Goal: Task Accomplishment & Management: Manage account settings

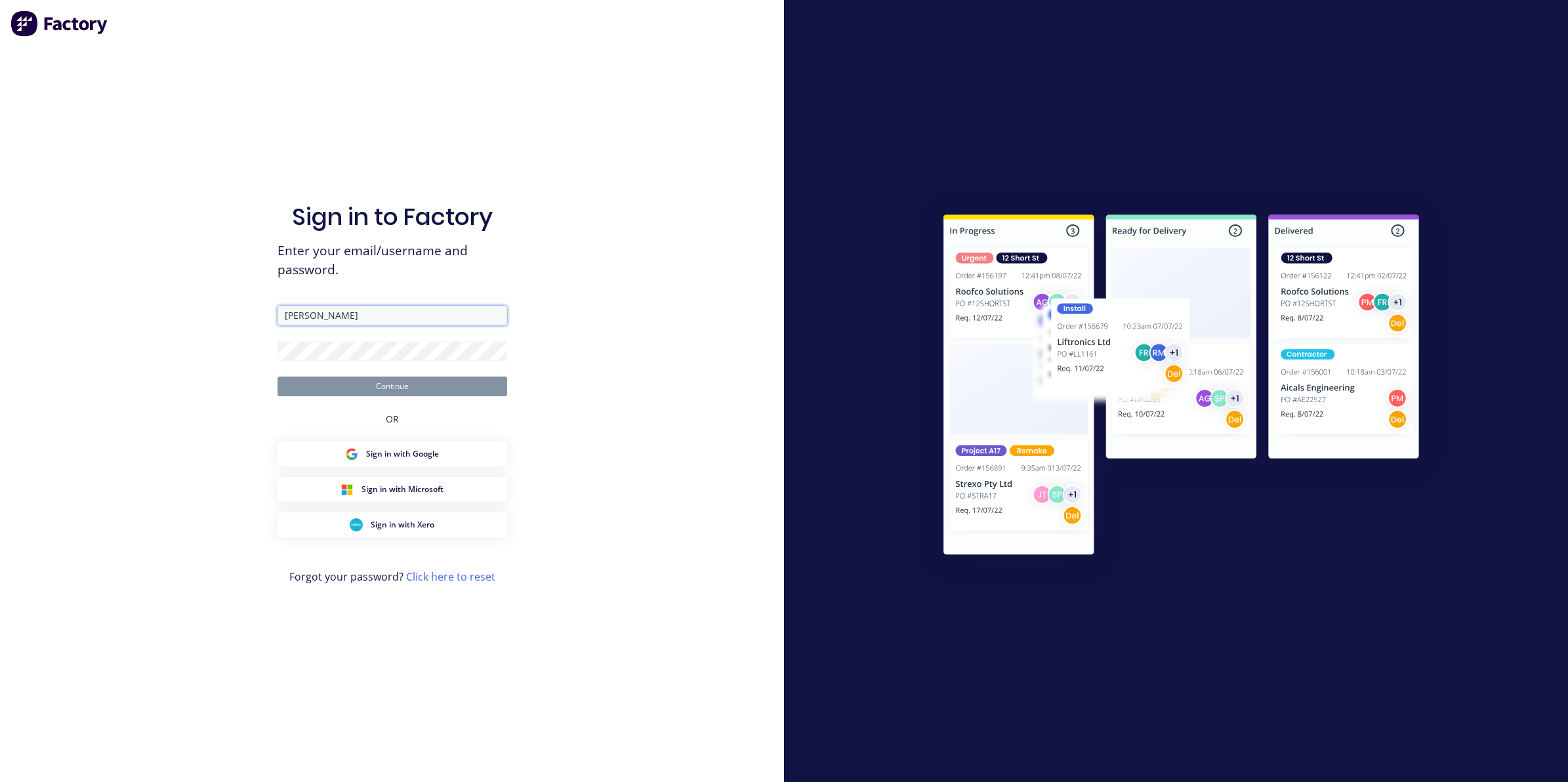
drag, startPoint x: 339, startPoint y: 317, endPoint x: 162, endPoint y: 309, distance: 177.2
click at [162, 309] on div "Sign in to Factory Enter your email/username and password. [PERSON_NAME] Contin…" at bounding box center [392, 391] width 784 height 782
type input "[EMAIL_ADDRESS][PERSON_NAME][DOMAIN_NAME]"
click at [356, 384] on button "Continue" at bounding box center [392, 386] width 230 height 19
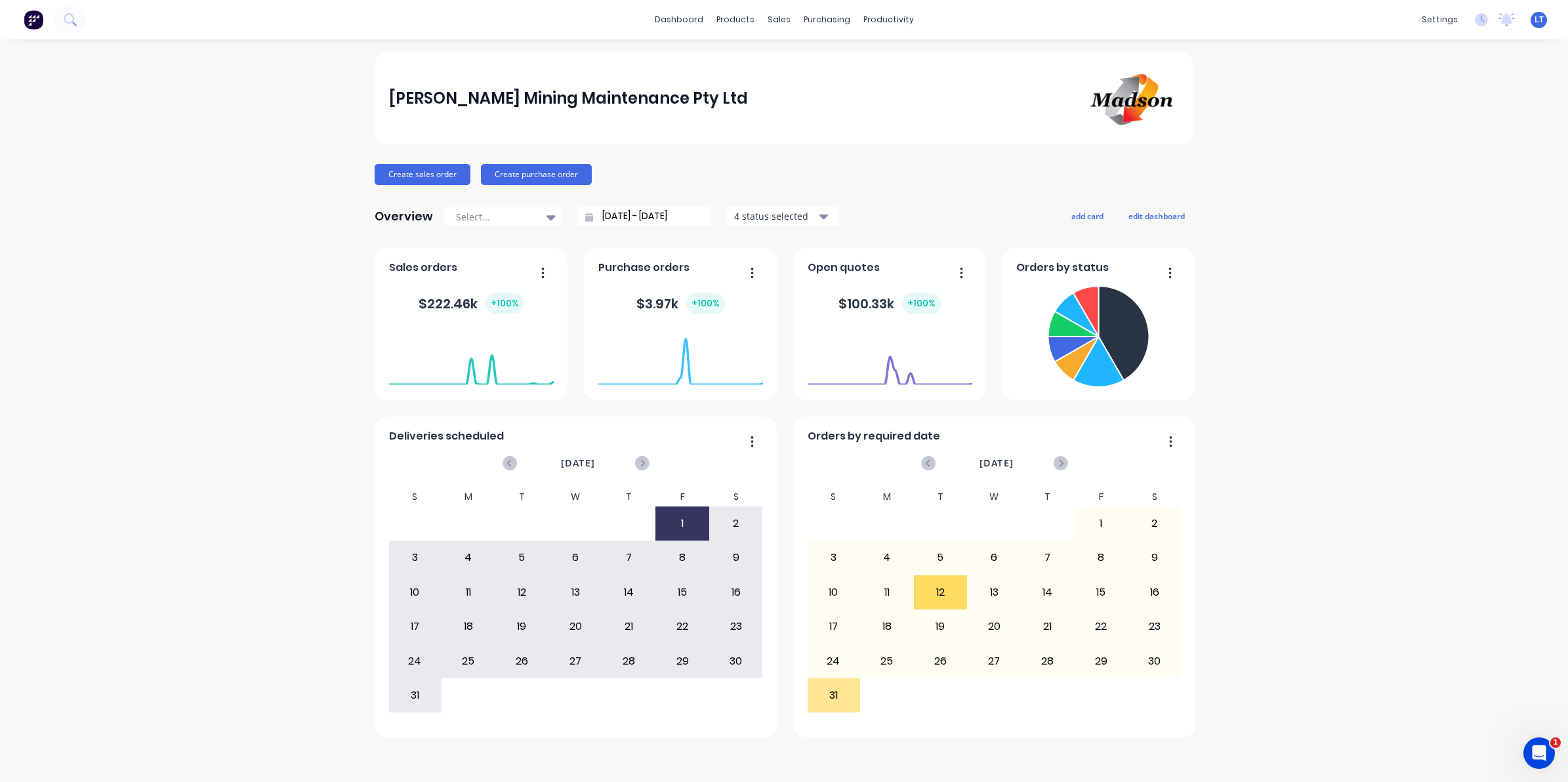
click at [836, 172] on div "Create sales order Create purchase order" at bounding box center [784, 174] width 819 height 21
drag, startPoint x: 836, startPoint y: 172, endPoint x: 781, endPoint y: 174, distance: 55.0
click at [781, 174] on div "Create sales order Create purchase order" at bounding box center [784, 174] width 819 height 21
drag, startPoint x: 795, startPoint y: 169, endPoint x: 768, endPoint y: 105, distance: 69.5
click at [768, 169] on div "Create sales order Create purchase order" at bounding box center [784, 174] width 819 height 21
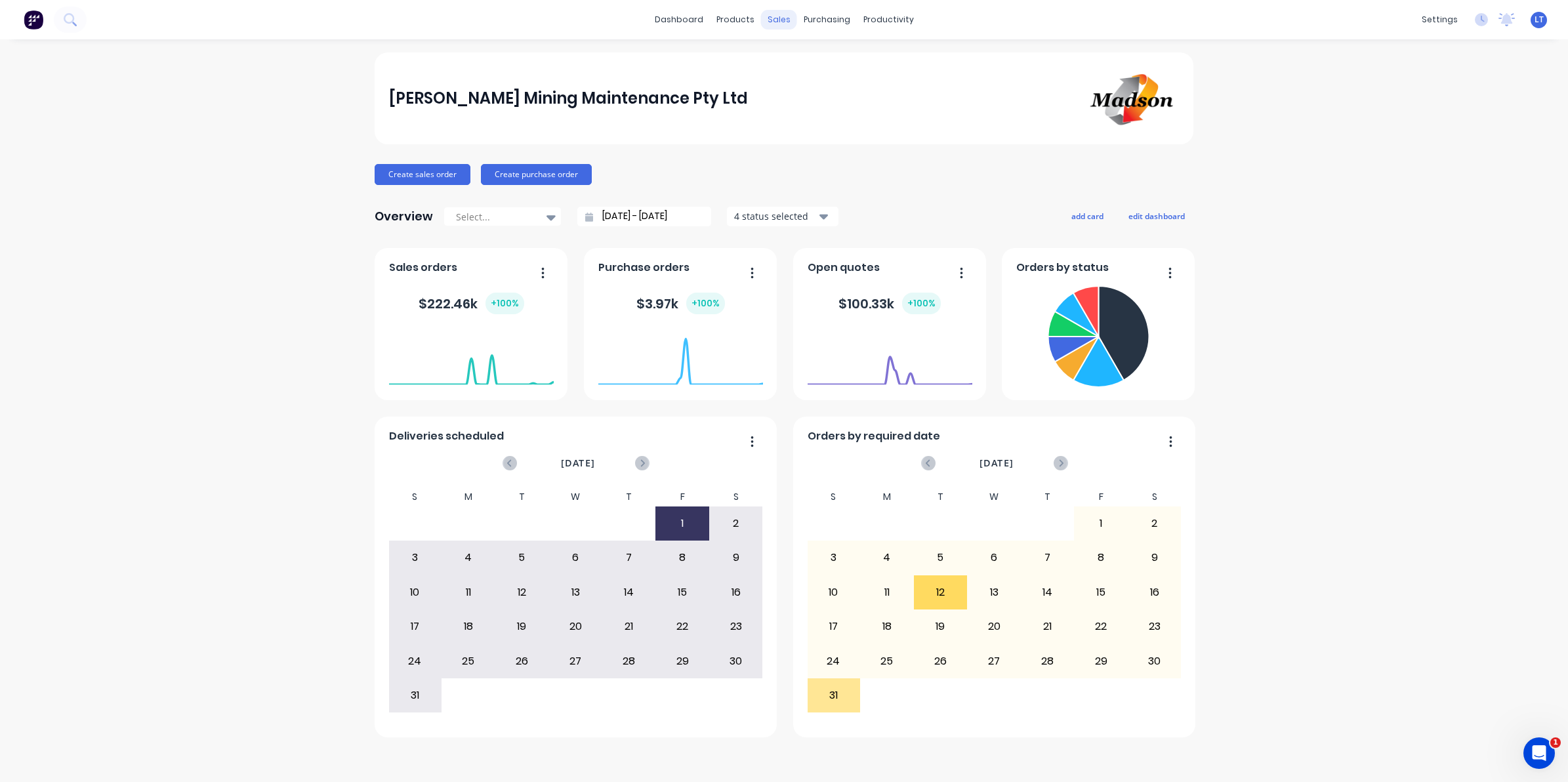
click at [772, 25] on div "sales" at bounding box center [778, 19] width 36 height 19
click at [804, 57] on div "Sales Orders" at bounding box center [827, 63] width 54 height 12
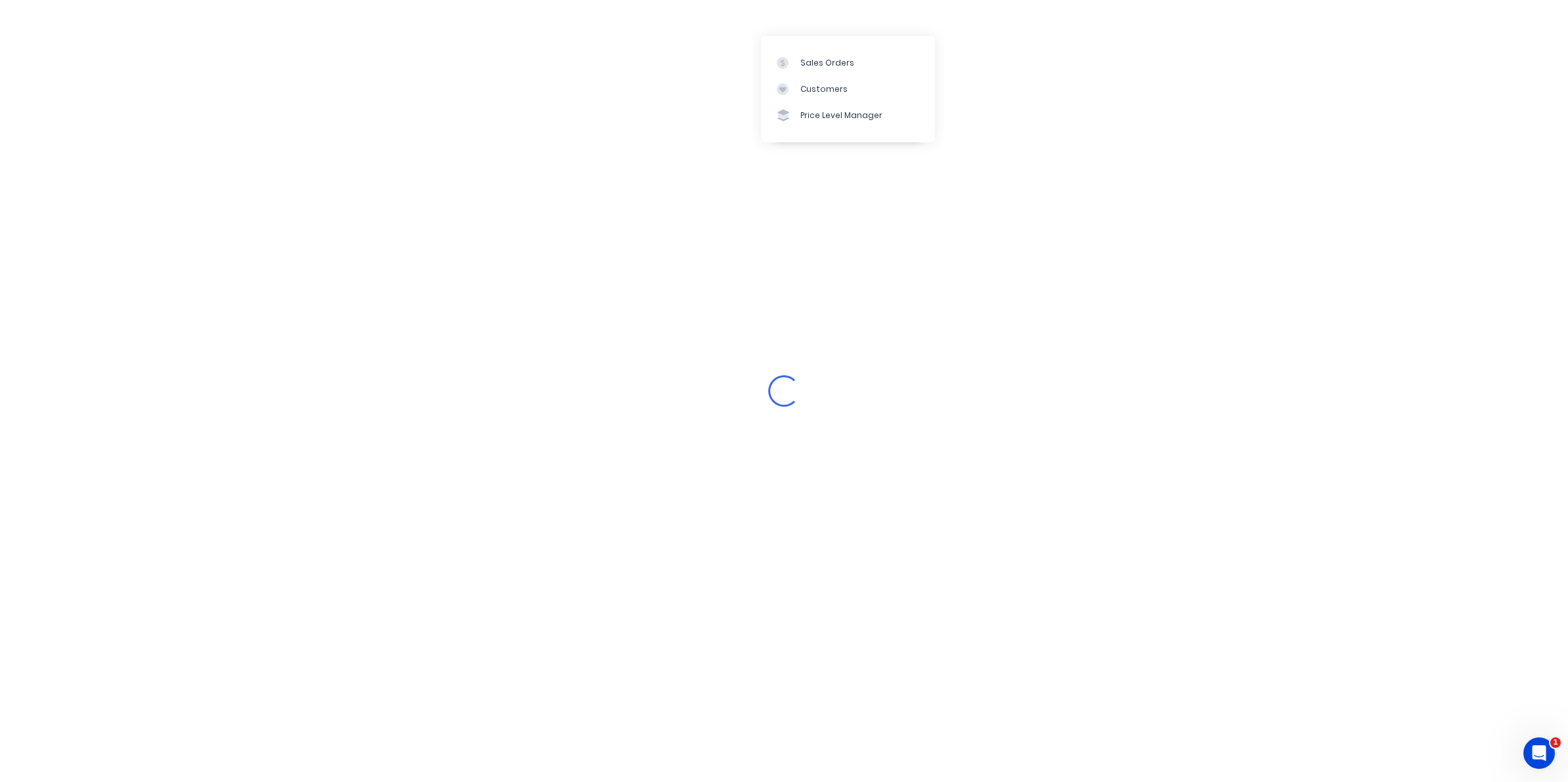
click at [879, 178] on div "Loading..." at bounding box center [784, 391] width 1568 height 782
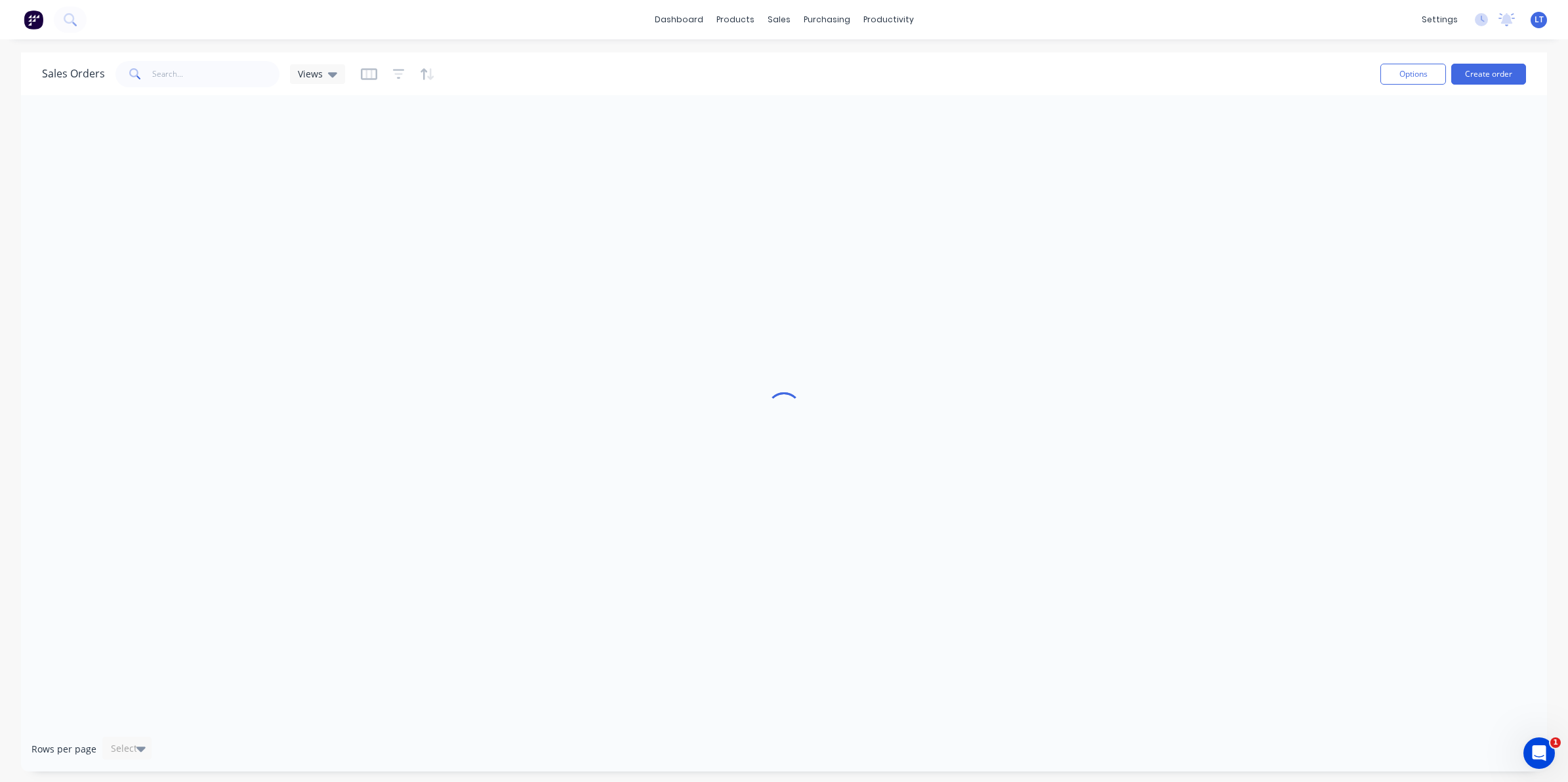
click at [849, 115] on div at bounding box center [784, 411] width 1526 height 632
click at [782, 21] on div "sales" at bounding box center [778, 19] width 36 height 19
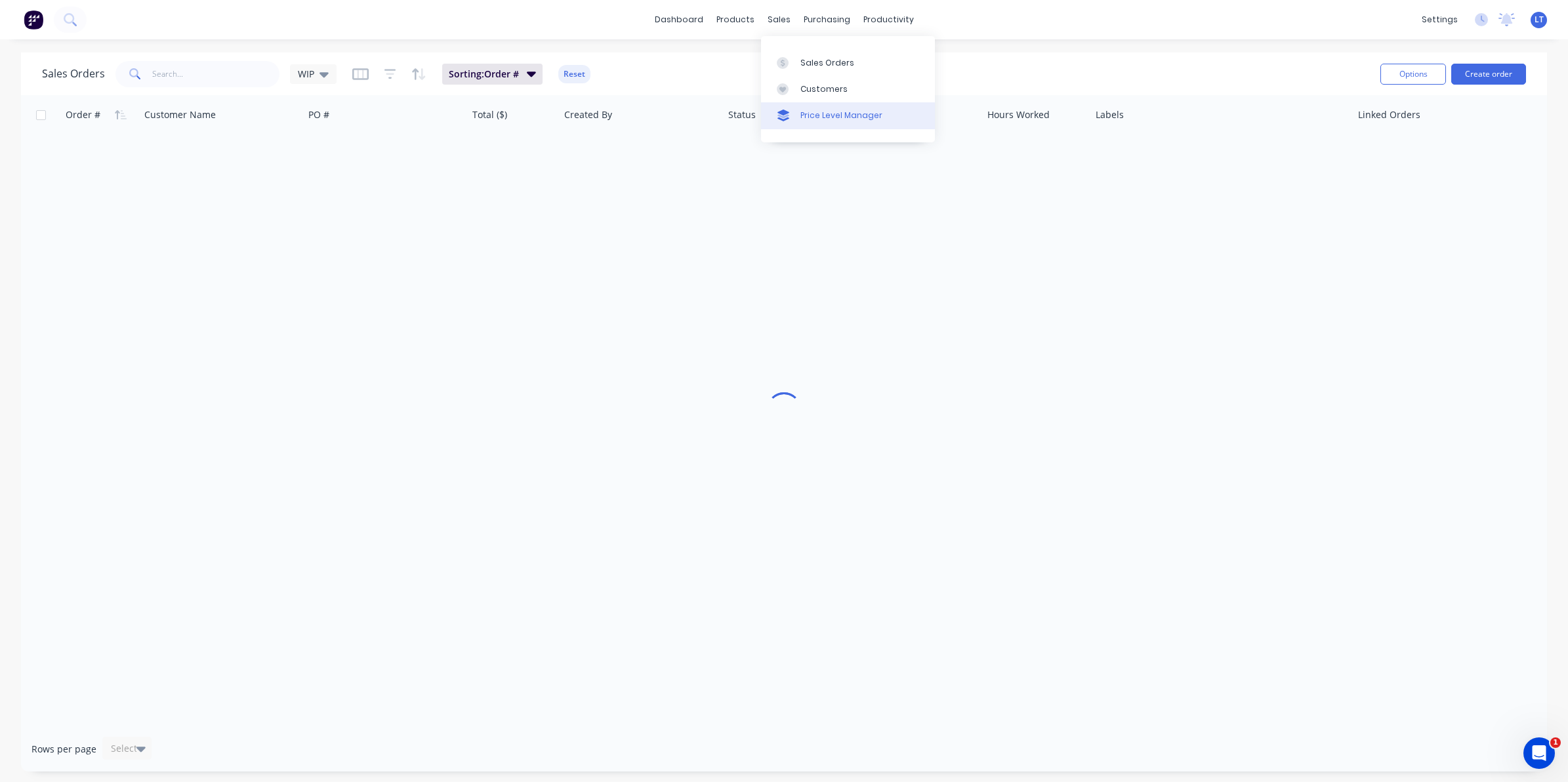
click at [808, 113] on div "Price Level Manager" at bounding box center [841, 115] width 82 height 12
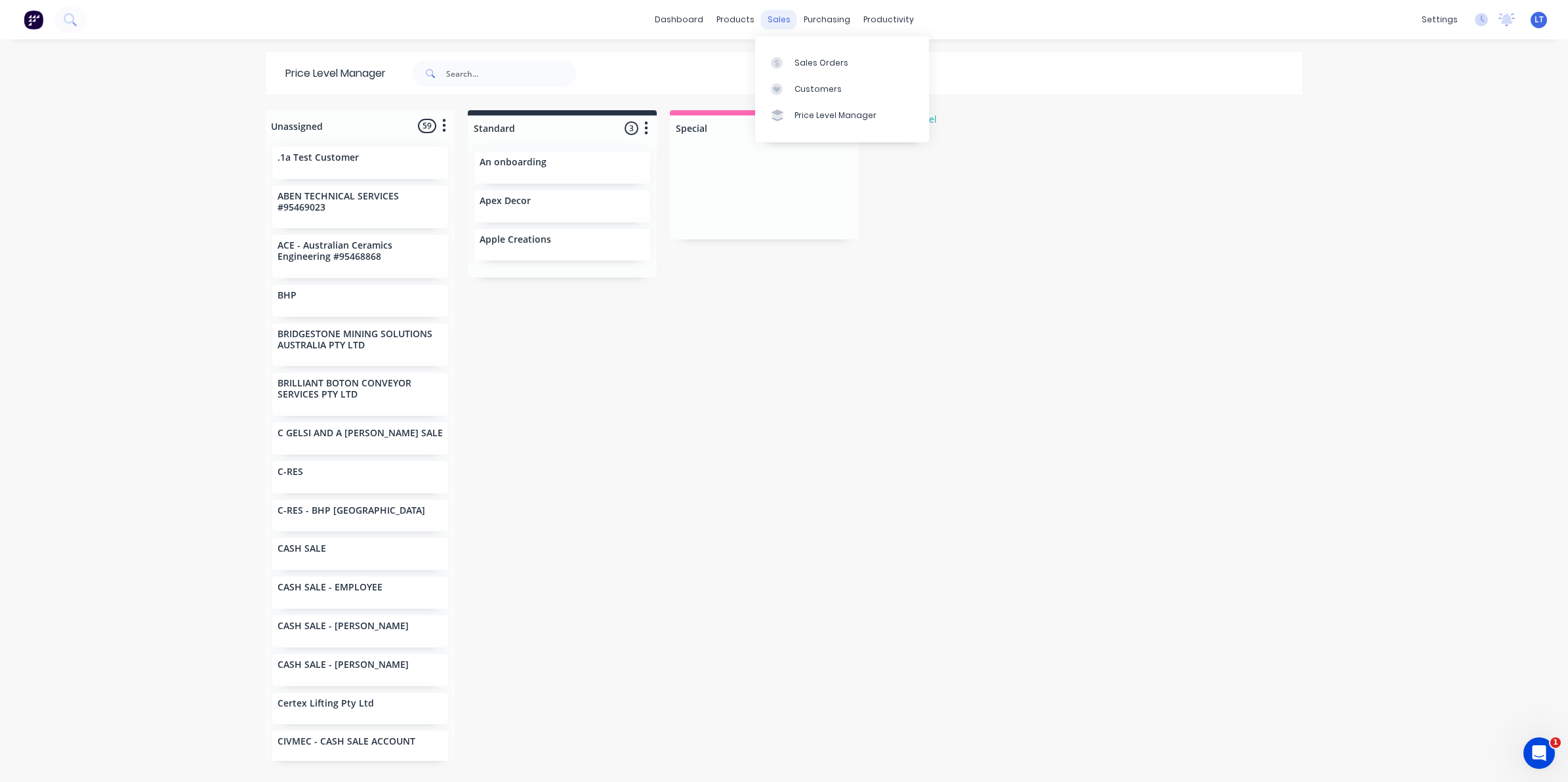
click at [777, 17] on div "sales" at bounding box center [778, 19] width 36 height 19
click at [802, 55] on link "Sales Orders" at bounding box center [842, 62] width 174 height 26
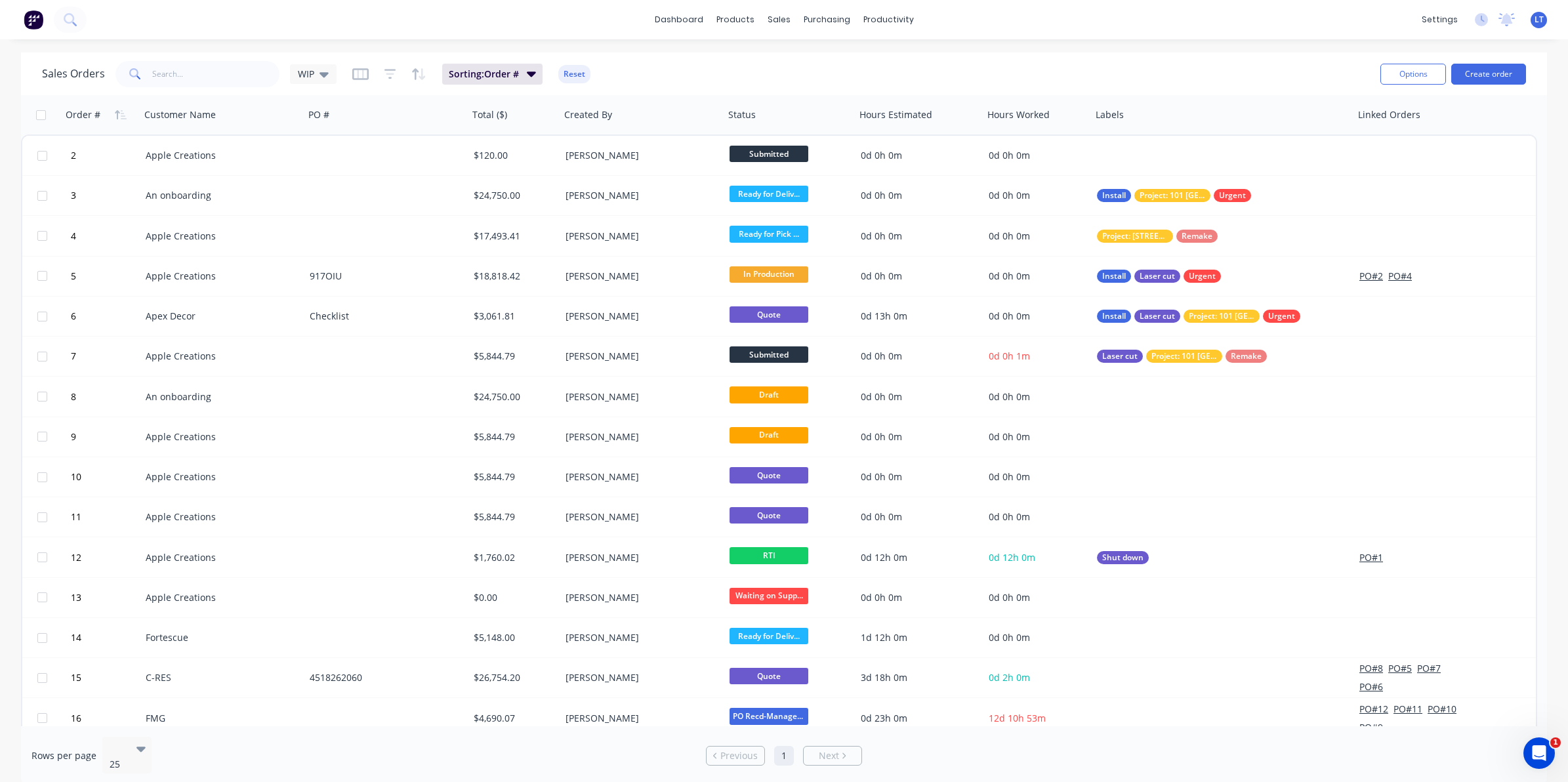
click at [799, 61] on div "Sales Orders WIP Sorting: Order # Reset" at bounding box center [706, 74] width 1328 height 32
drag, startPoint x: 799, startPoint y: 61, endPoint x: 791, endPoint y: 63, distance: 8.2
click at [791, 63] on div "Sales Orders WIP Sorting: Order # Reset" at bounding box center [706, 74] width 1328 height 32
click at [911, 138] on div "Timesheets" at bounding box center [916, 142] width 49 height 12
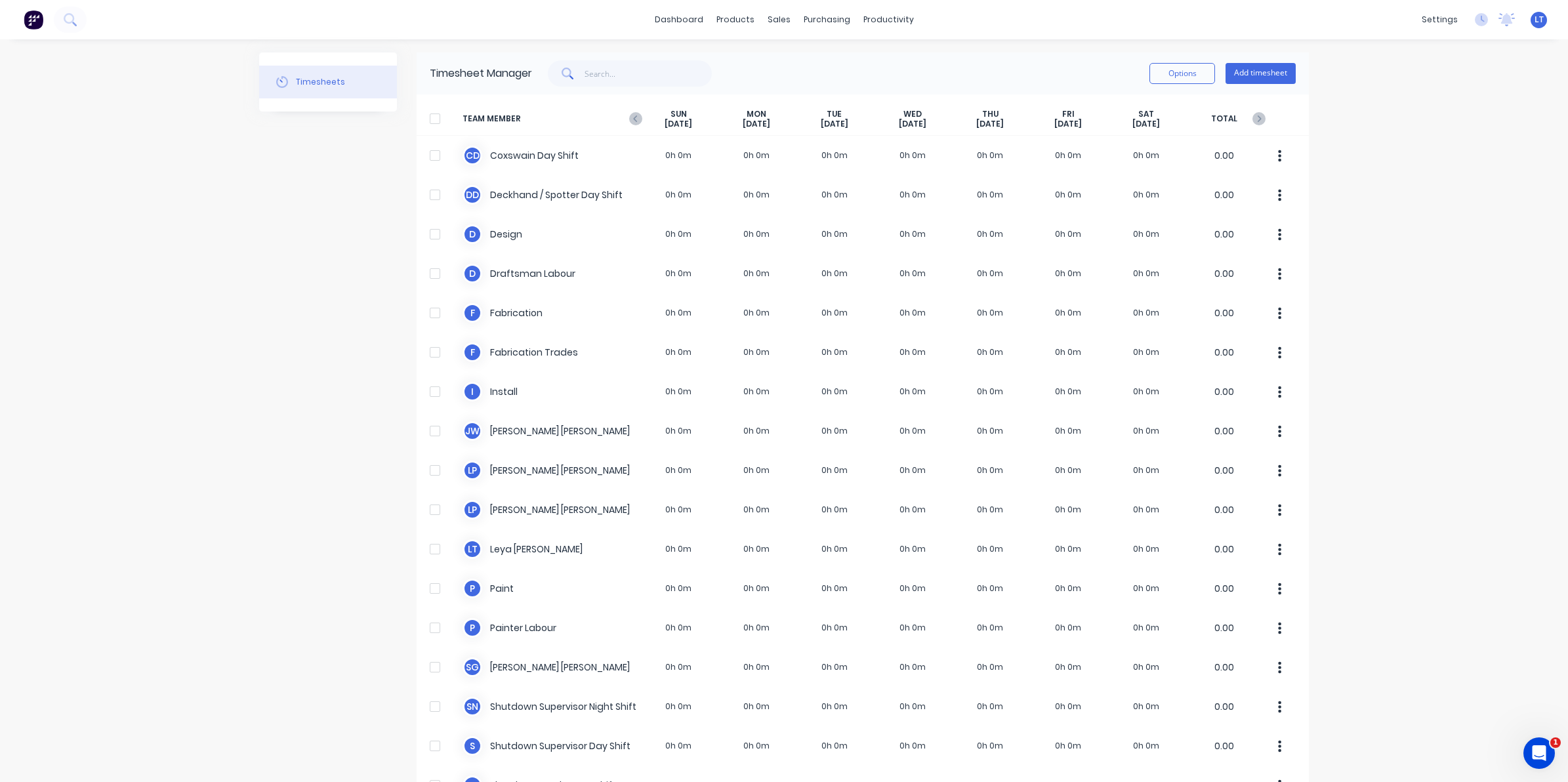
click at [344, 194] on div "Timesheets" at bounding box center [328, 531] width 138 height 957
drag, startPoint x: 344, startPoint y: 194, endPoint x: 307, endPoint y: 185, distance: 38.1
click at [307, 185] on div "Timesheets" at bounding box center [328, 531] width 138 height 957
click at [361, 178] on div "Timesheets" at bounding box center [328, 531] width 138 height 957
drag, startPoint x: 361, startPoint y: 178, endPoint x: 327, endPoint y: 173, distance: 34.4
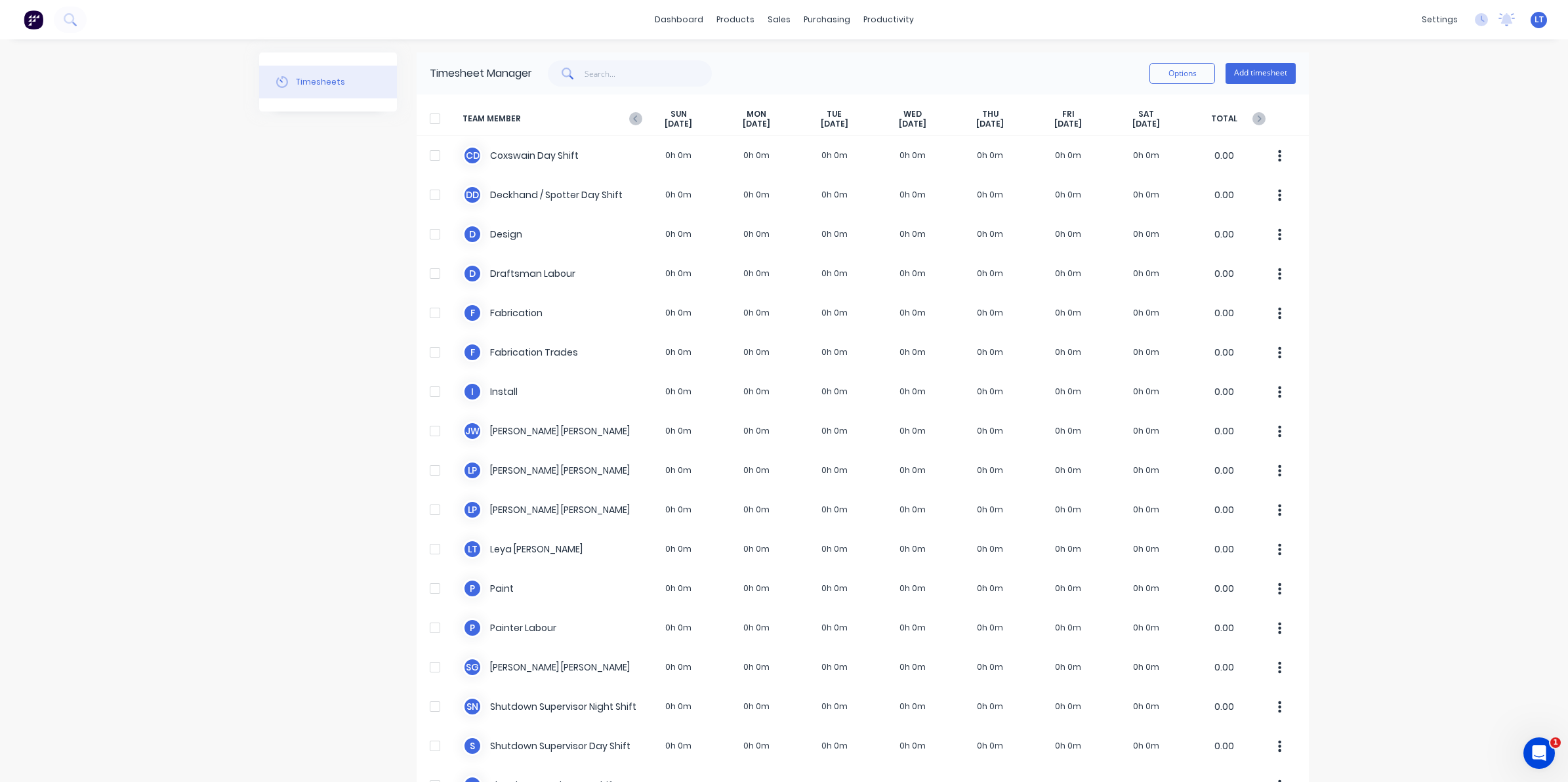
drag, startPoint x: 327, startPoint y: 173, endPoint x: 300, endPoint y: 169, distance: 27.3
click at [300, 169] on div "Timesheets" at bounding box center [328, 531] width 138 height 957
click at [1444, 24] on div "settings" at bounding box center [1440, 19] width 49 height 19
click at [1356, 89] on link "Team" at bounding box center [1365, 89] width 174 height 26
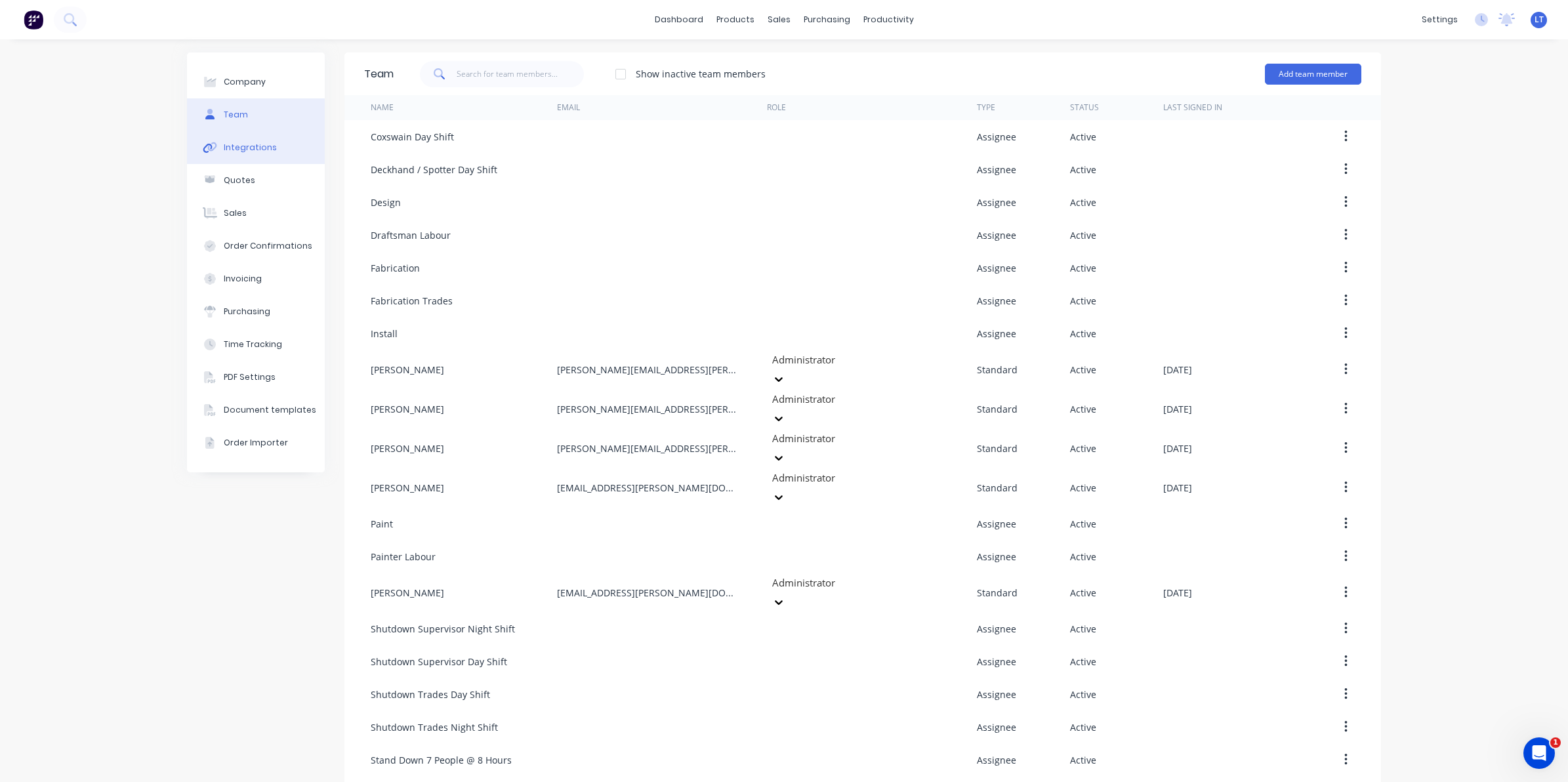
click at [250, 153] on div "Integrations" at bounding box center [250, 147] width 54 height 12
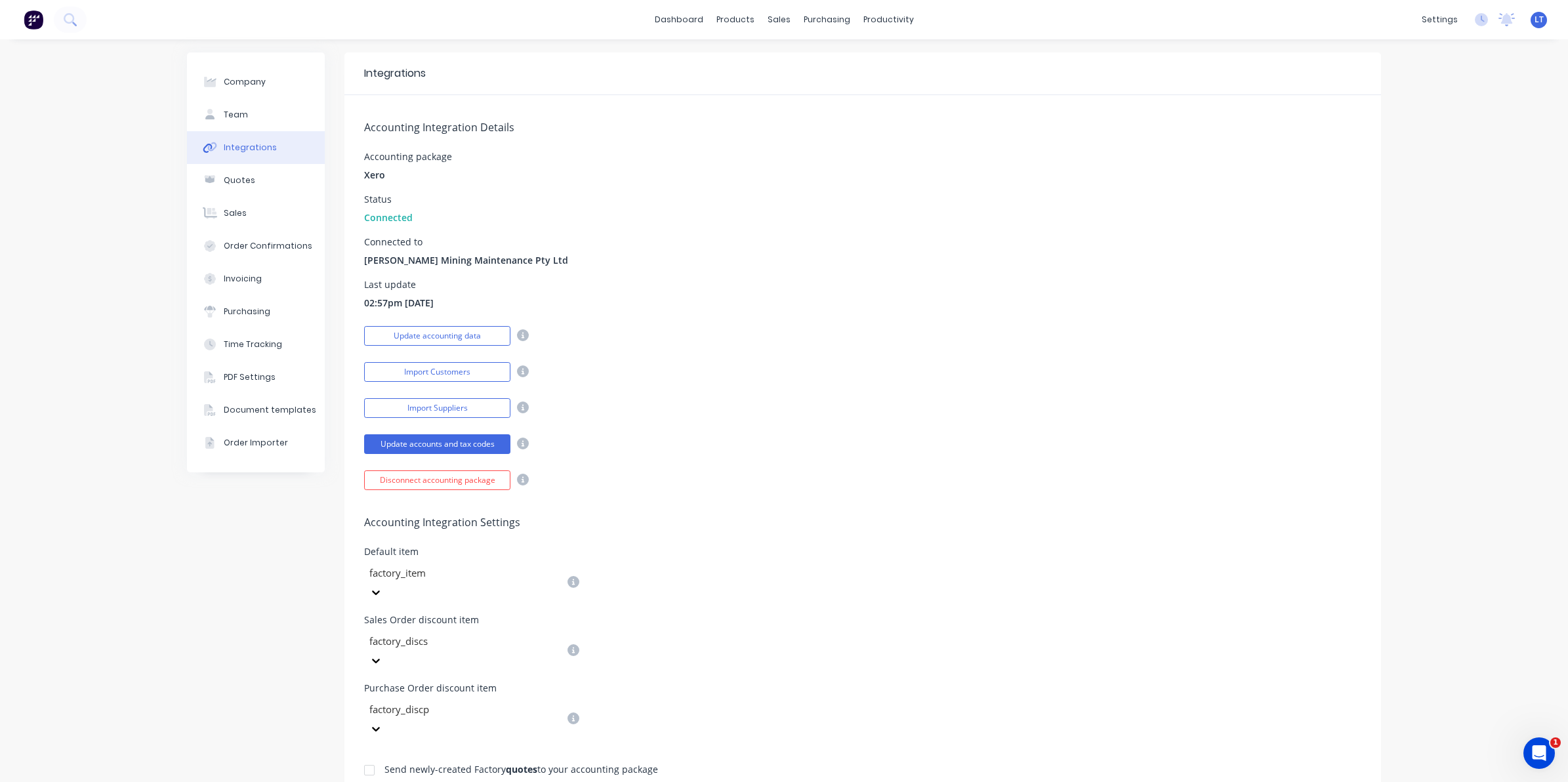
drag, startPoint x: 729, startPoint y: 300, endPoint x: 661, endPoint y: 228, distance: 99.0
click at [661, 228] on div "Accounting Integration Details Accounting package Xero Status Connected Connect…" at bounding box center [862, 293] width 1037 height 395
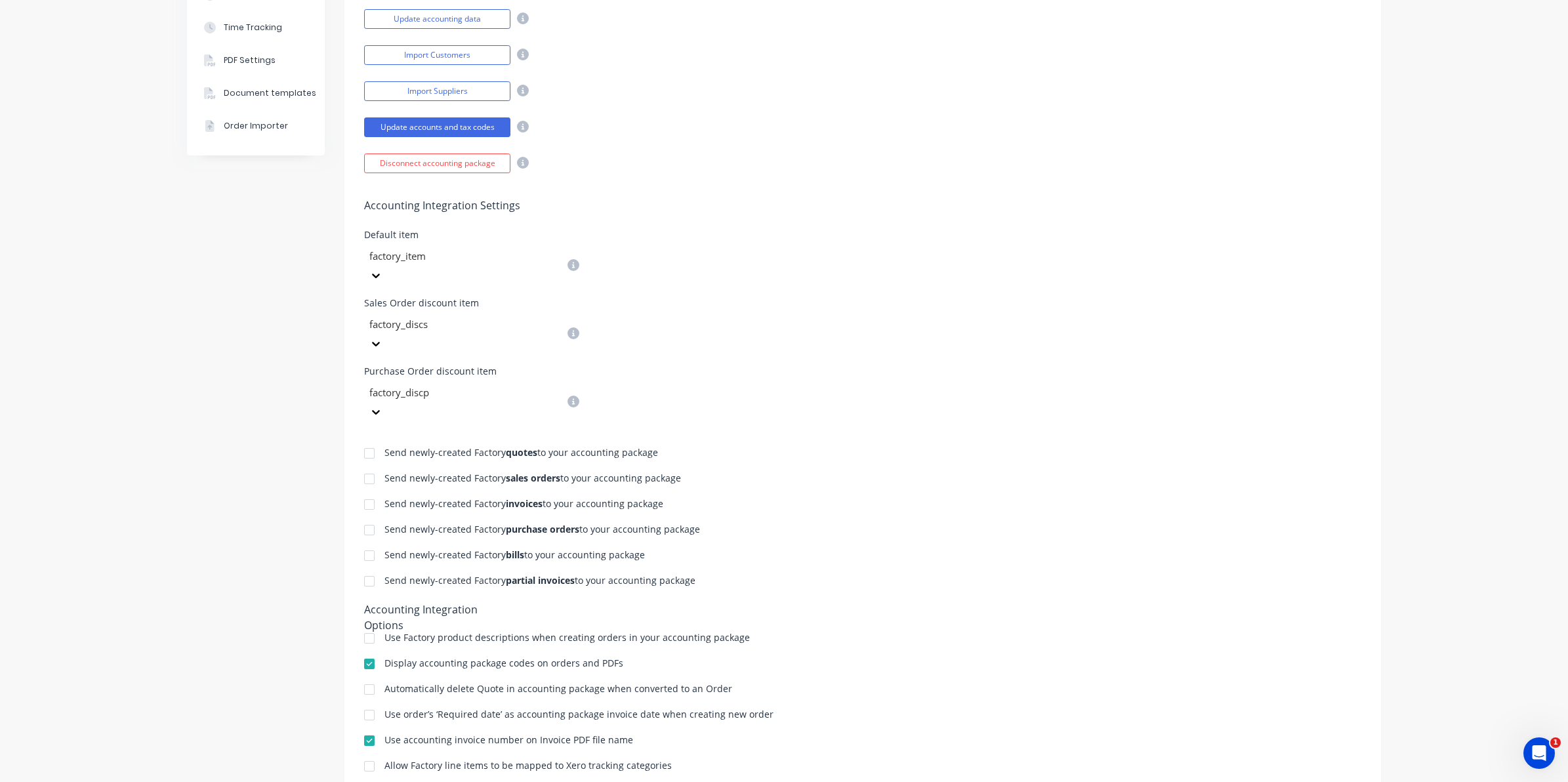
scroll to position [329, 0]
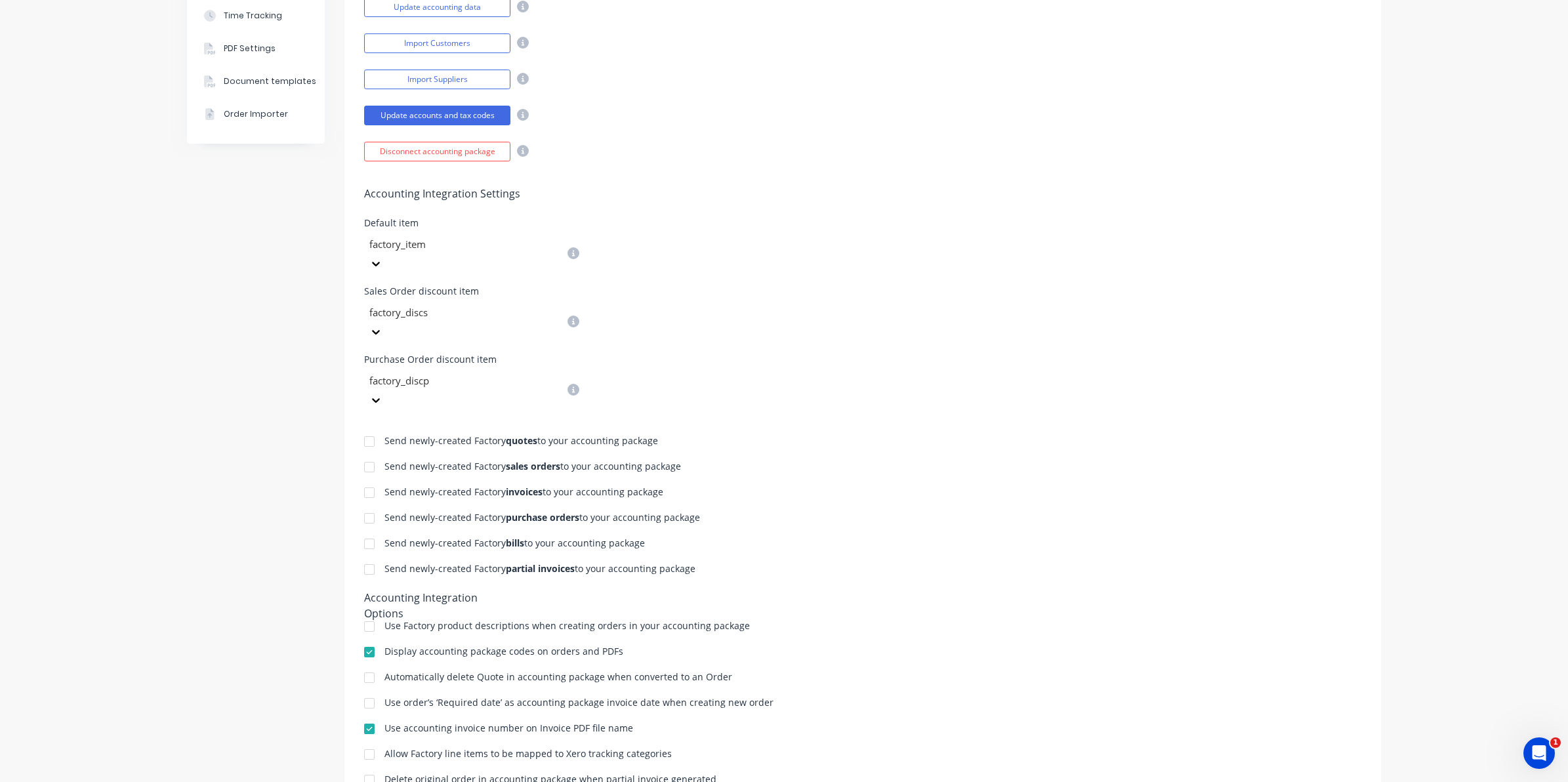
click at [883, 355] on div "Purchase Order discount item factory_discp" at bounding box center [862, 382] width 997 height 55
drag, startPoint x: 883, startPoint y: 342, endPoint x: 825, endPoint y: 314, distance: 64.4
click at [825, 314] on div "Accounting Integration Settings Default item factory_item Sales Order discount …" at bounding box center [862, 285] width 1037 height 248
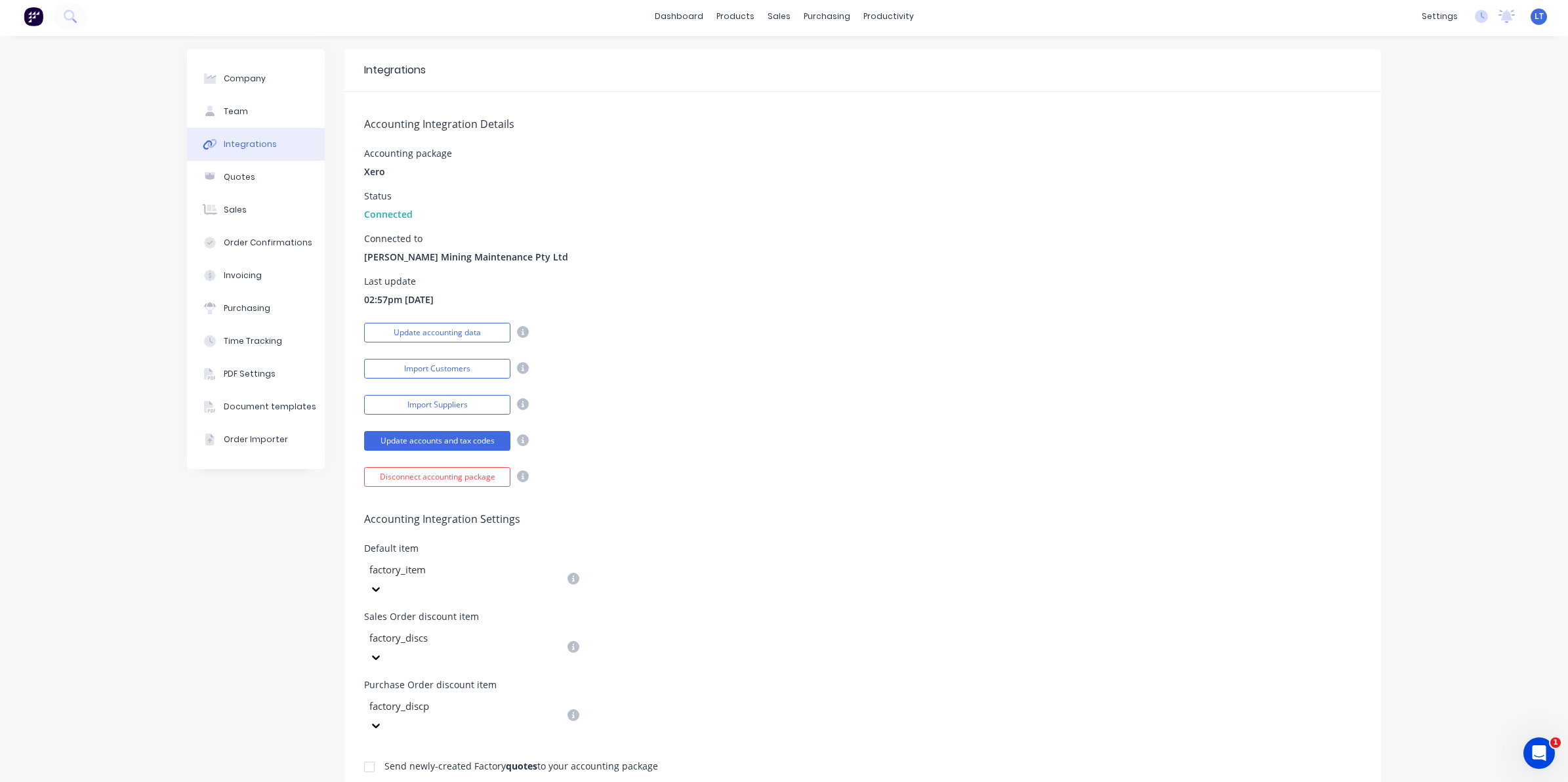
scroll to position [0, 0]
click at [263, 315] on button "Purchasing" at bounding box center [256, 312] width 138 height 33
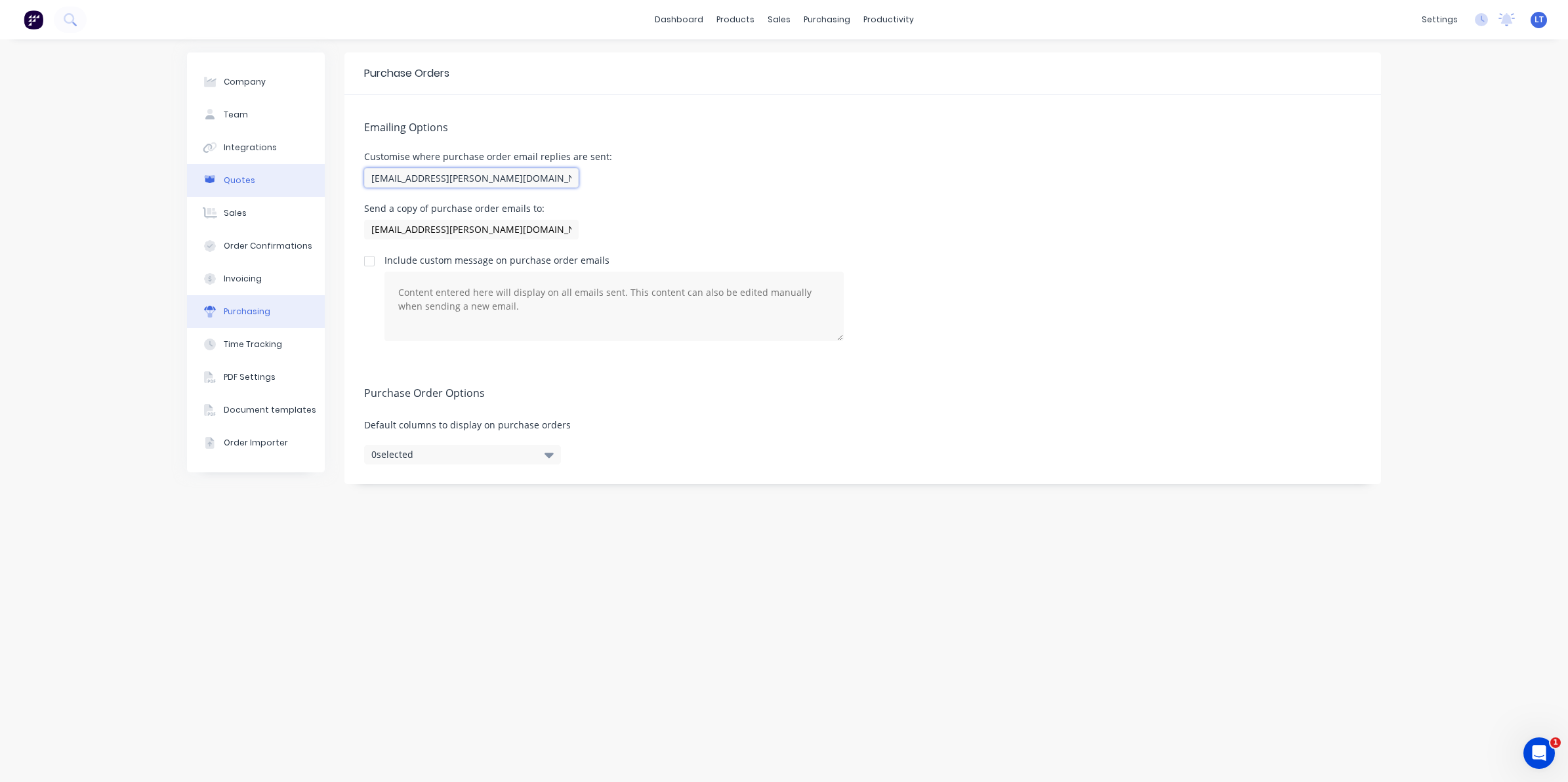
drag, startPoint x: 427, startPoint y: 178, endPoint x: 237, endPoint y: 172, distance: 190.1
click at [237, 172] on div "Company Team Integrations Quotes Sales Order Confirmations Invoicing Purchasing…" at bounding box center [784, 411] width 1194 height 716
type input "[EMAIL_ADDRESS][PERSON_NAME][DOMAIN_NAME]"
drag, startPoint x: 423, startPoint y: 234, endPoint x: 180, endPoint y: 230, distance: 243.0
click at [186, 230] on div "Company Team Integrations Quotes Sales Order Confirmations Invoicing Purchasing…" at bounding box center [784, 411] width 1568 height 742
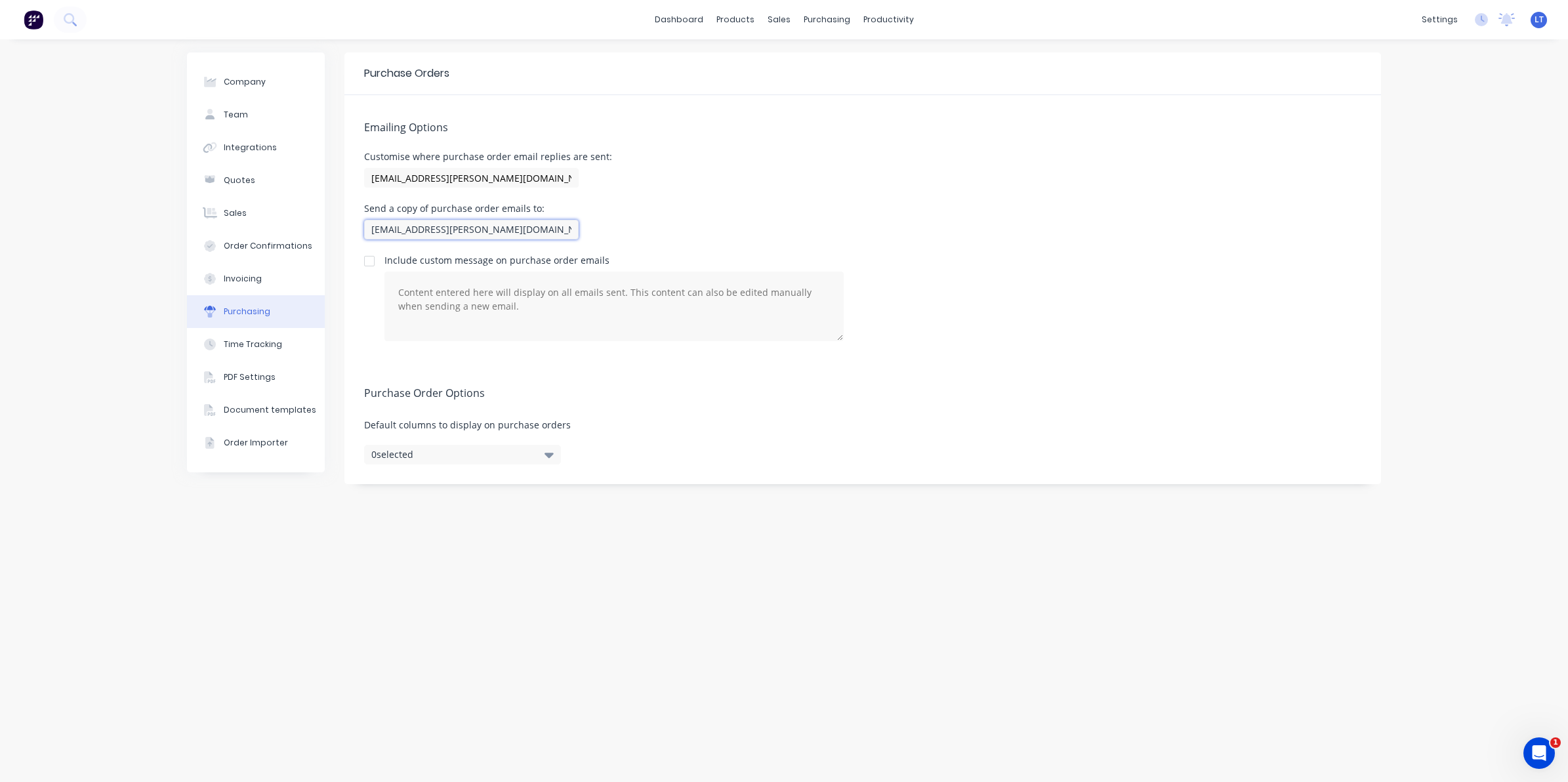
type input "[EMAIL_ADDRESS][PERSON_NAME][DOMAIN_NAME]"
drag, startPoint x: 356, startPoint y: 339, endPoint x: 342, endPoint y: 340, distance: 14.0
click at [344, 342] on div "Emailing Options Customise where purchase order email replies are sent: [EMAIL_…" at bounding box center [862, 228] width 1037 height 266
click at [397, 362] on div "Purchase Order Options Default columns to display on purchase orders 0 selected" at bounding box center [862, 423] width 1037 height 124
click at [247, 269] on button "Invoicing" at bounding box center [256, 279] width 138 height 33
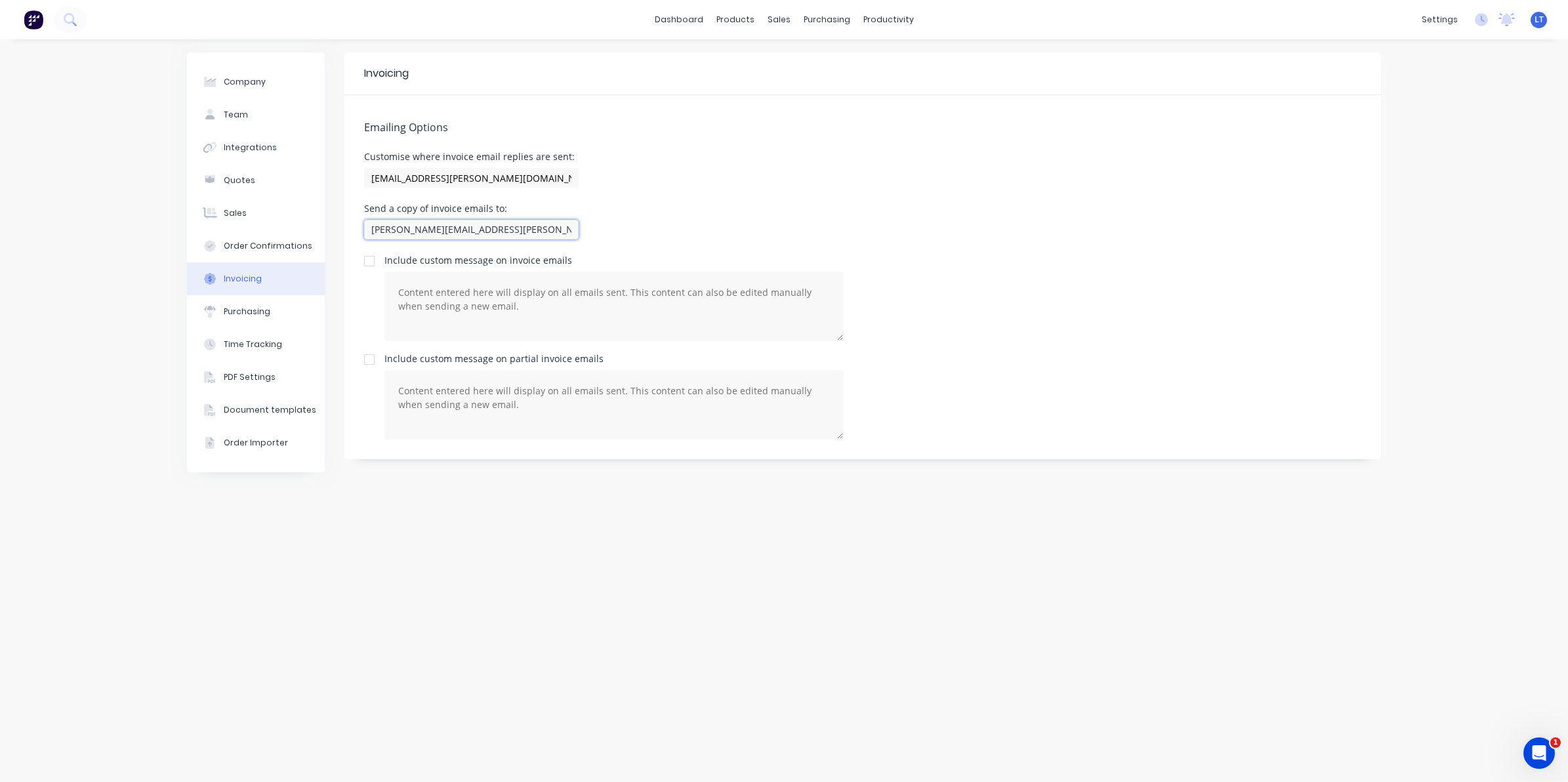
scroll to position [0, 18]
drag, startPoint x: 566, startPoint y: 230, endPoint x: 616, endPoint y: 227, distance: 50.1
click at [616, 227] on div "Send a copy of invoice emails to: [PERSON_NAME][EMAIL_ADDRESS][PERSON_NAME][DOM…" at bounding box center [862, 223] width 997 height 39
click at [651, 225] on div "Send a copy of invoice emails to: [PERSON_NAME][EMAIL_ADDRESS][PERSON_NAME][DOM…" at bounding box center [862, 223] width 997 height 39
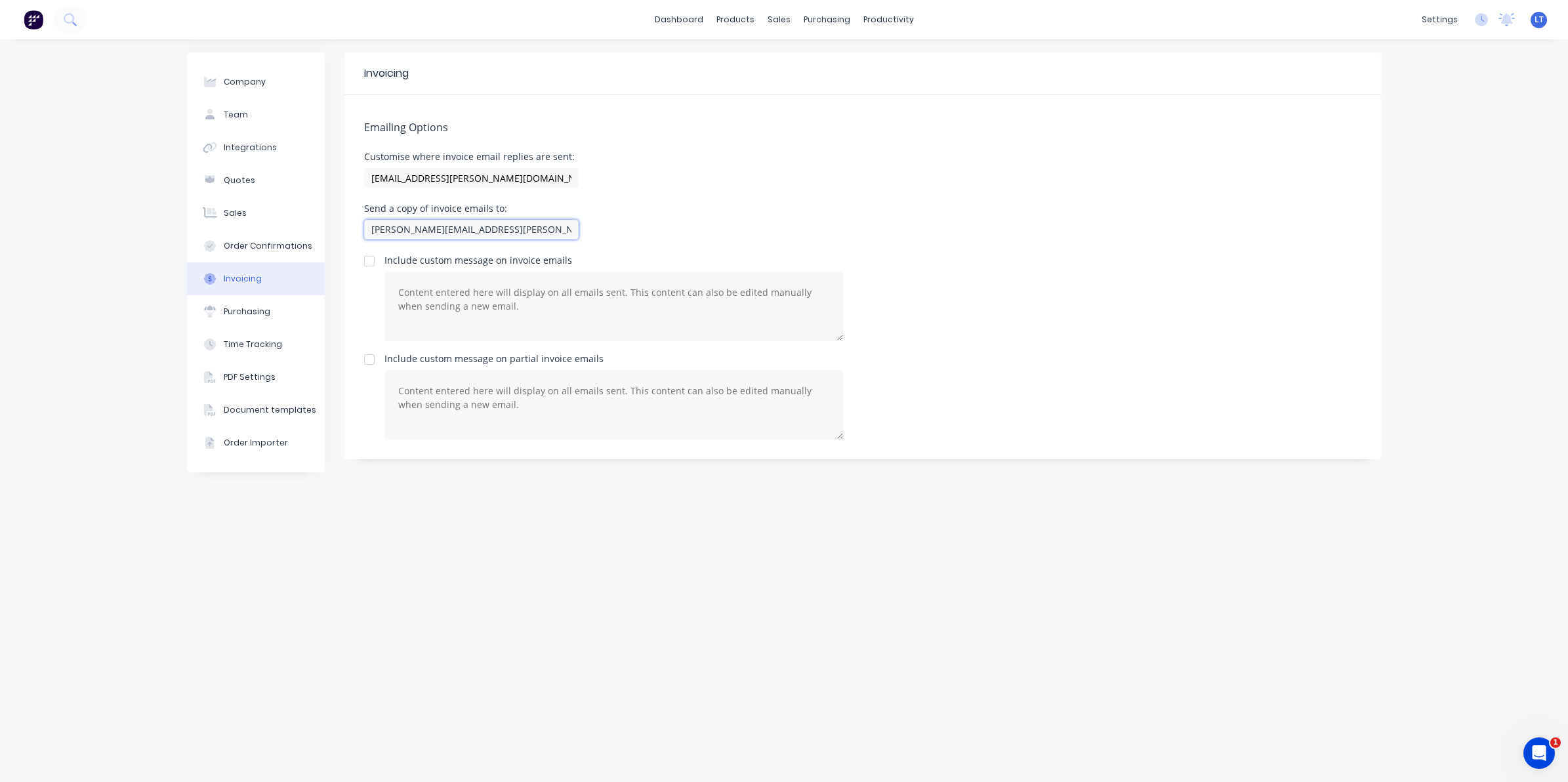
drag, startPoint x: 460, startPoint y: 227, endPoint x: 177, endPoint y: 227, distance: 283.0
click at [185, 226] on div "Company Team Integrations Quotes Sales Order Confirmations Invoicing Purchasing…" at bounding box center [784, 411] width 1568 height 742
type input "[EMAIL_ADDRESS][PERSON_NAME][DOMAIN_NAME]"
click at [719, 196] on div "Emailing Options Customise where invoice email replies are sent: [EMAIL_ADDRESS…" at bounding box center [862, 277] width 1037 height 364
click at [742, 192] on div "Emailing Options Customise where invoice email replies are sent: [EMAIL_ADDRESS…" at bounding box center [862, 277] width 1037 height 364
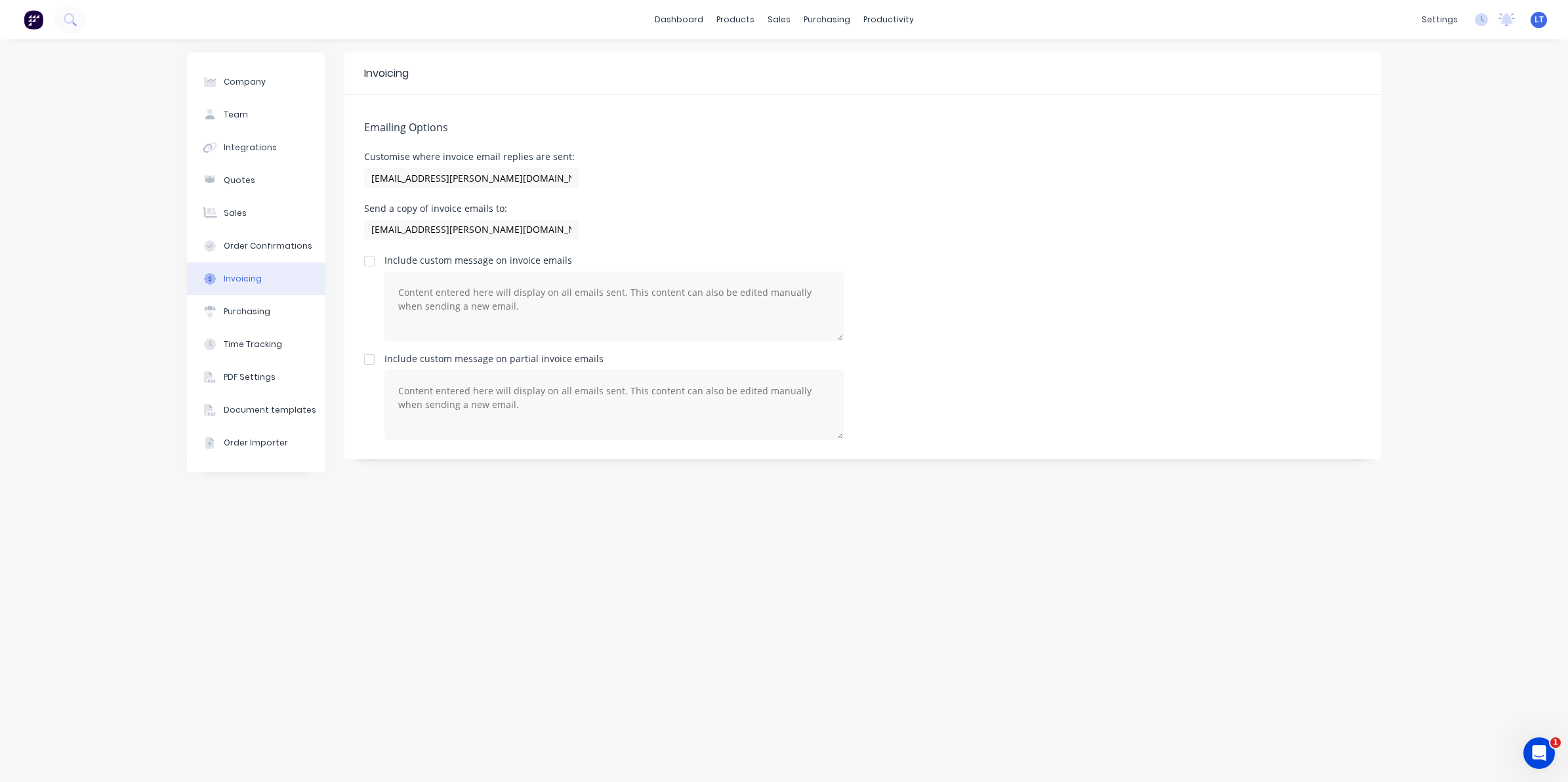
click at [677, 178] on div "Customise where invoice email replies are sent: [EMAIL_ADDRESS][PERSON_NAME][DO…" at bounding box center [862, 172] width 997 height 39
drag, startPoint x: 677, startPoint y: 178, endPoint x: 657, endPoint y: 144, distance: 39.4
click at [657, 144] on div "Emailing Options Customise where invoice email replies are sent: [EMAIL_ADDRESS…" at bounding box center [862, 277] width 1037 height 364
click at [733, 187] on div "Customise where invoice email replies are sent: [EMAIL_ADDRESS][PERSON_NAME][DO…" at bounding box center [862, 172] width 997 height 39
drag, startPoint x: 733, startPoint y: 187, endPoint x: 713, endPoint y: 178, distance: 21.9
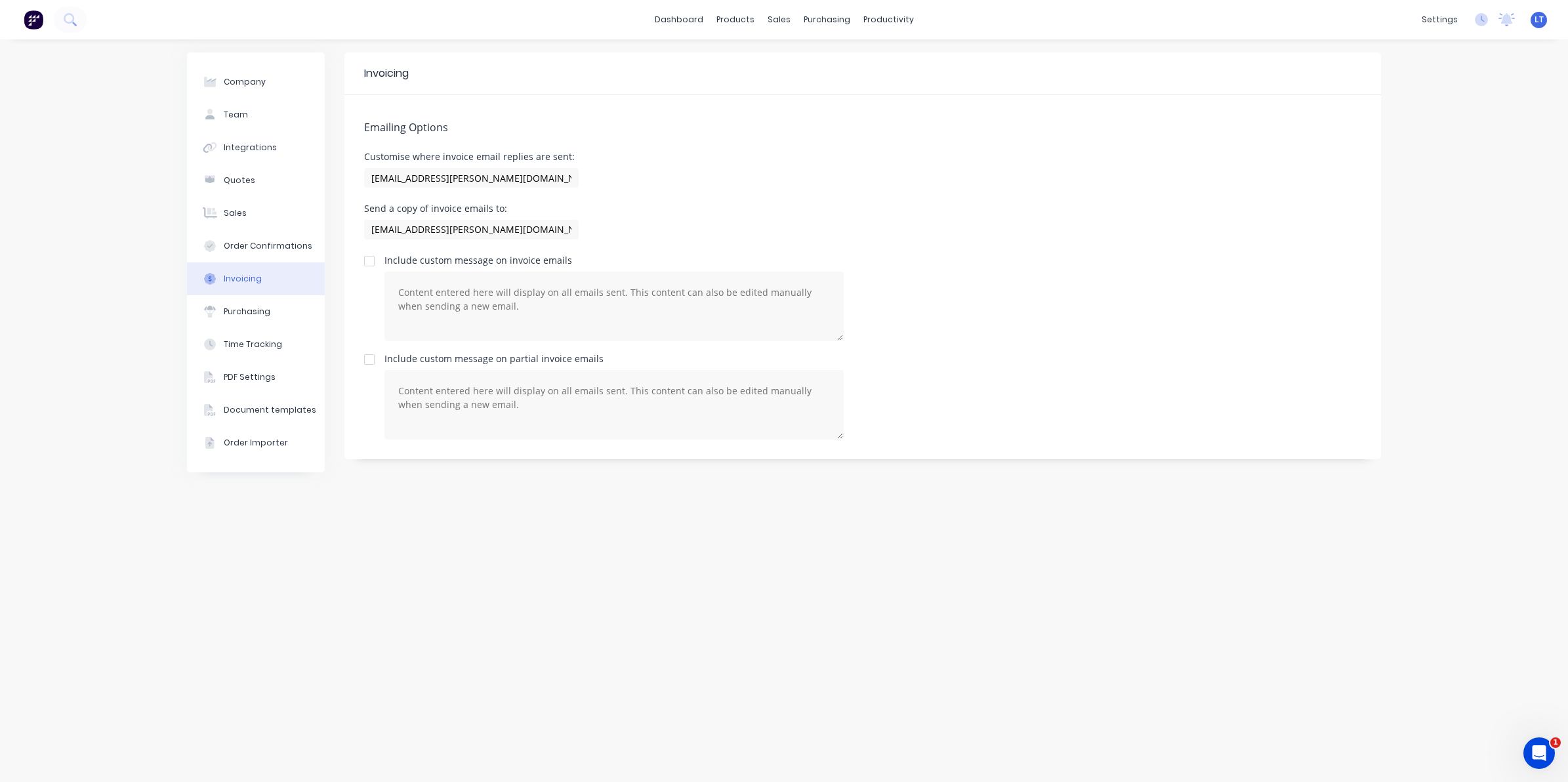
click at [713, 178] on div "Customise where invoice email replies are sent: [EMAIL_ADDRESS][PERSON_NAME][DO…" at bounding box center [862, 172] width 997 height 39
click at [263, 339] on div "Time Tracking" at bounding box center [252, 344] width 58 height 12
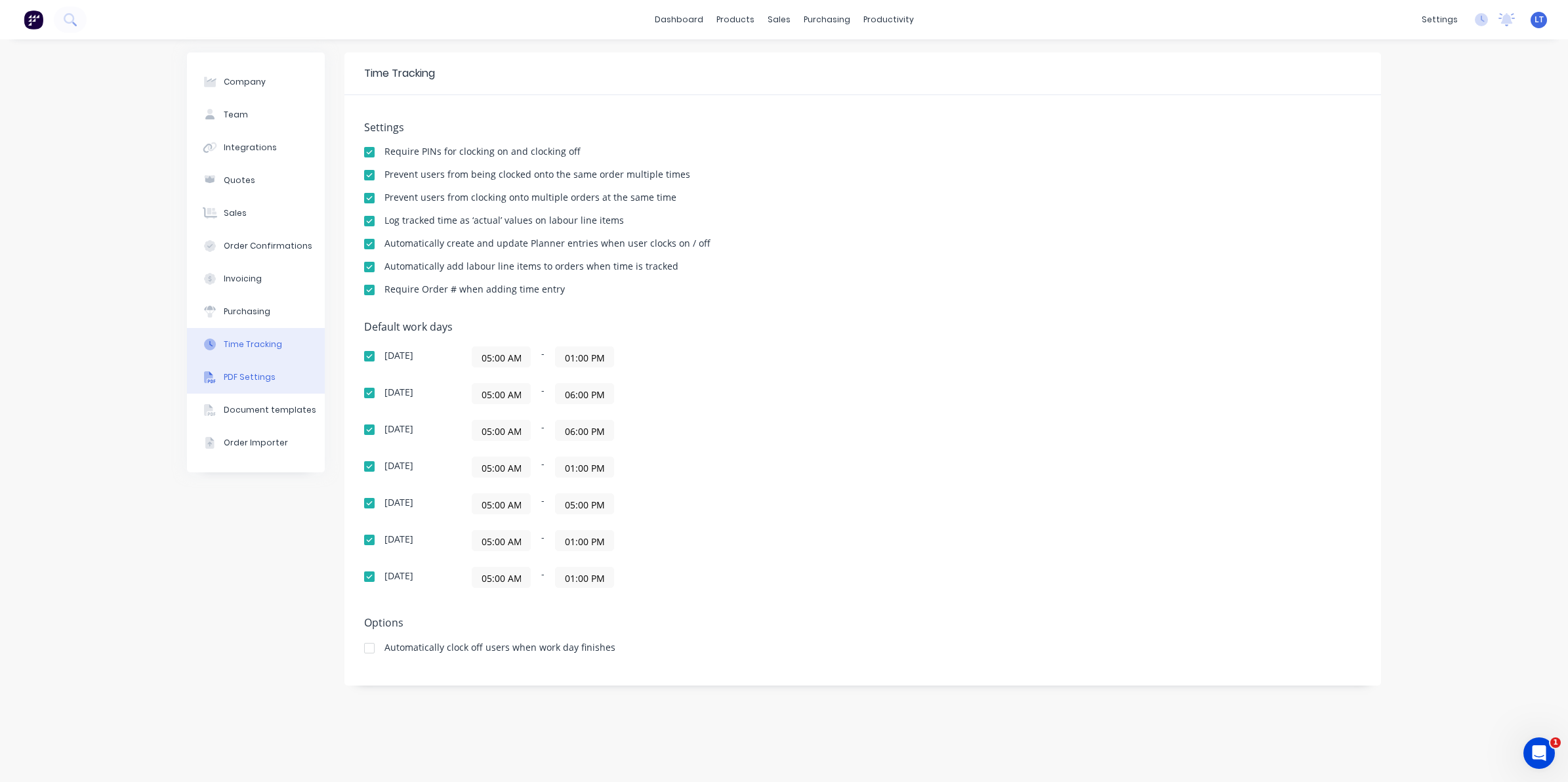
click at [272, 382] on button "PDF Settings" at bounding box center [256, 378] width 138 height 33
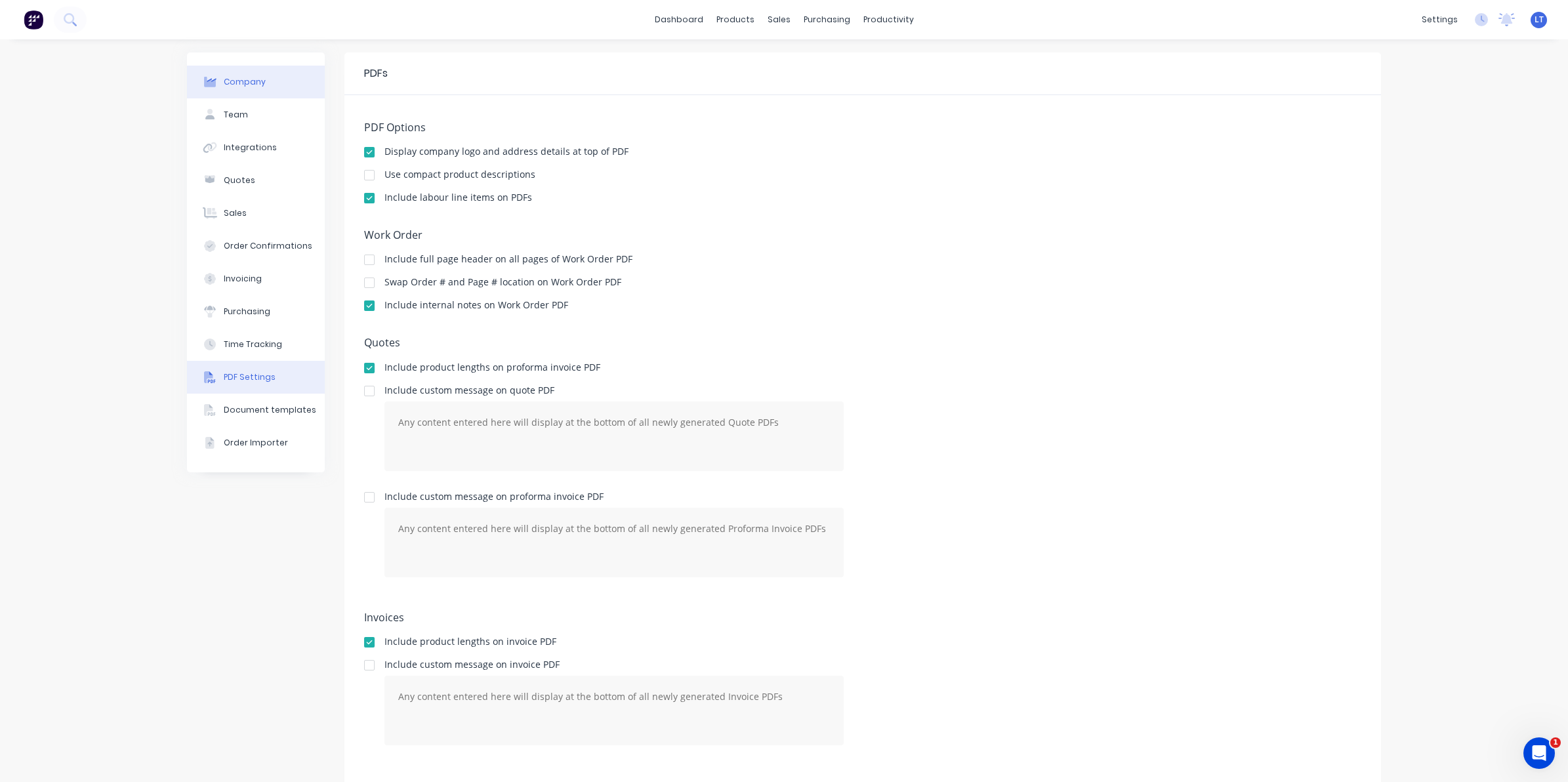
click at [260, 83] on button "Company" at bounding box center [256, 82] width 138 height 33
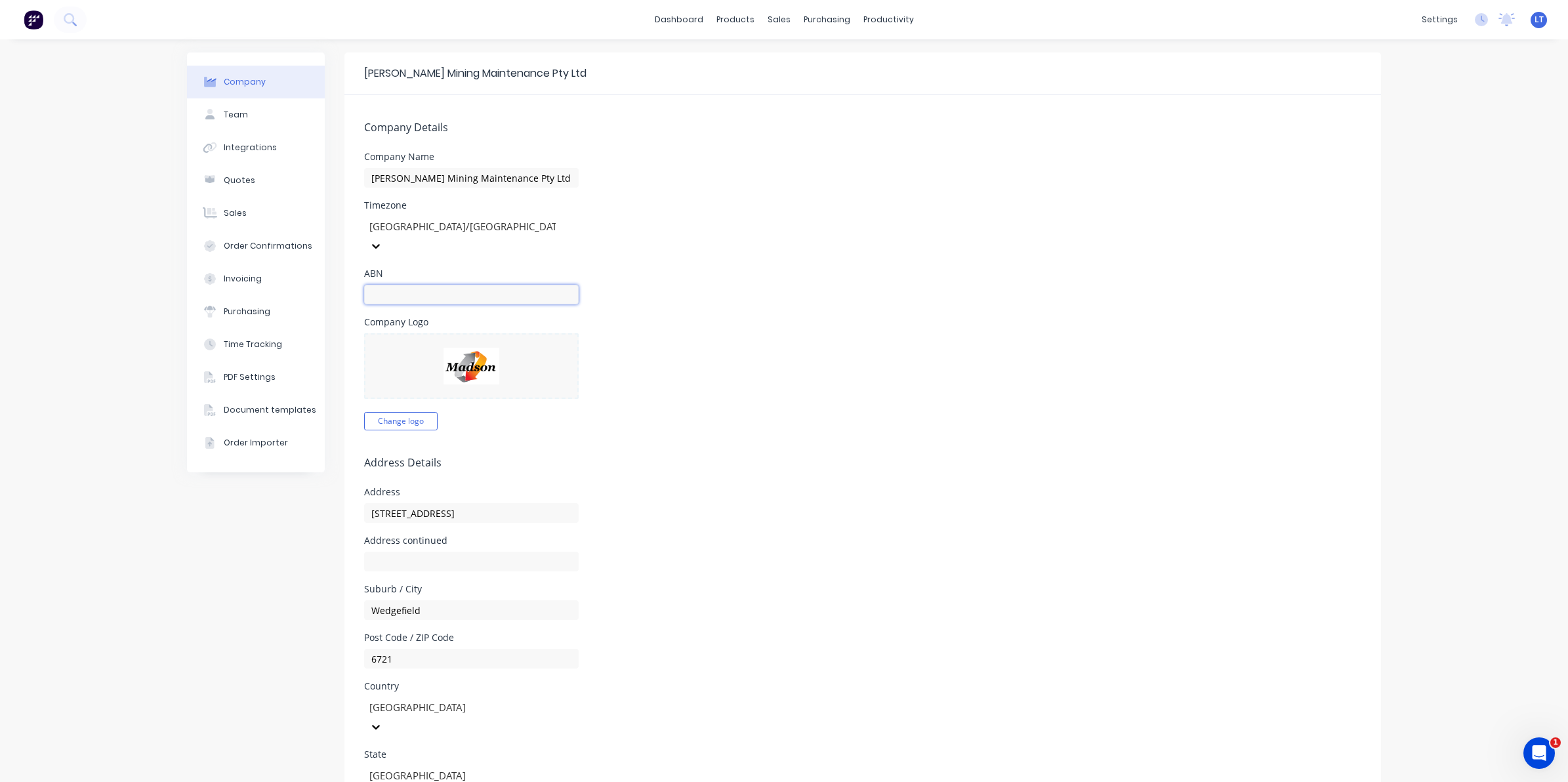
click at [527, 284] on input "text" at bounding box center [471, 294] width 214 height 19
click at [841, 284] on div "ABN 51 672 997 518 Please enter a positive number" at bounding box center [862, 291] width 997 height 45
click at [488, 284] on input "51 672 997 518" at bounding box center [471, 294] width 214 height 19
click at [376, 284] on input "51 672 997 518" at bounding box center [471, 294] width 214 height 19
type input "51672997518"
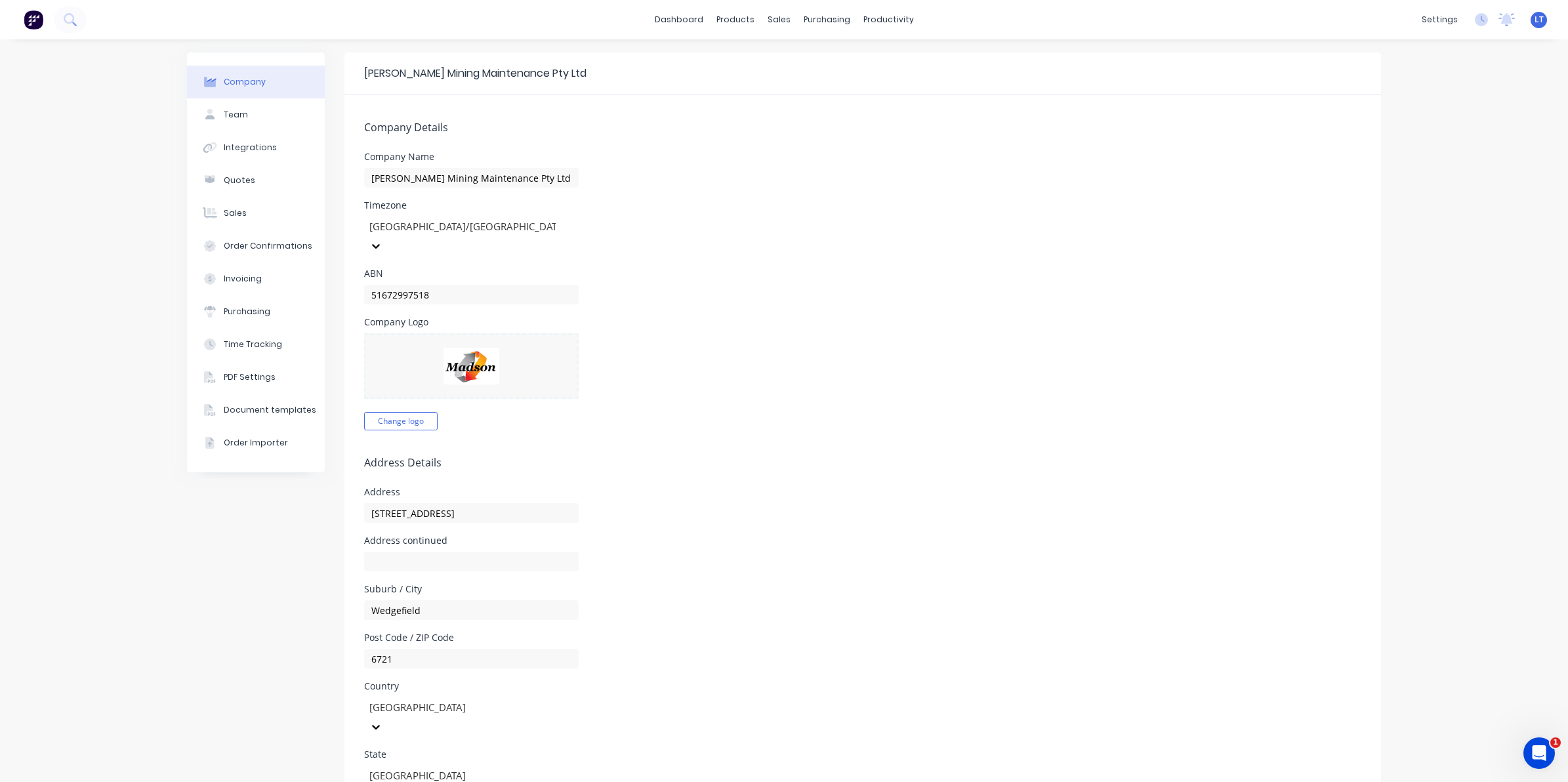
click at [686, 323] on div "Company Logo Change logo" at bounding box center [862, 374] width 997 height 113
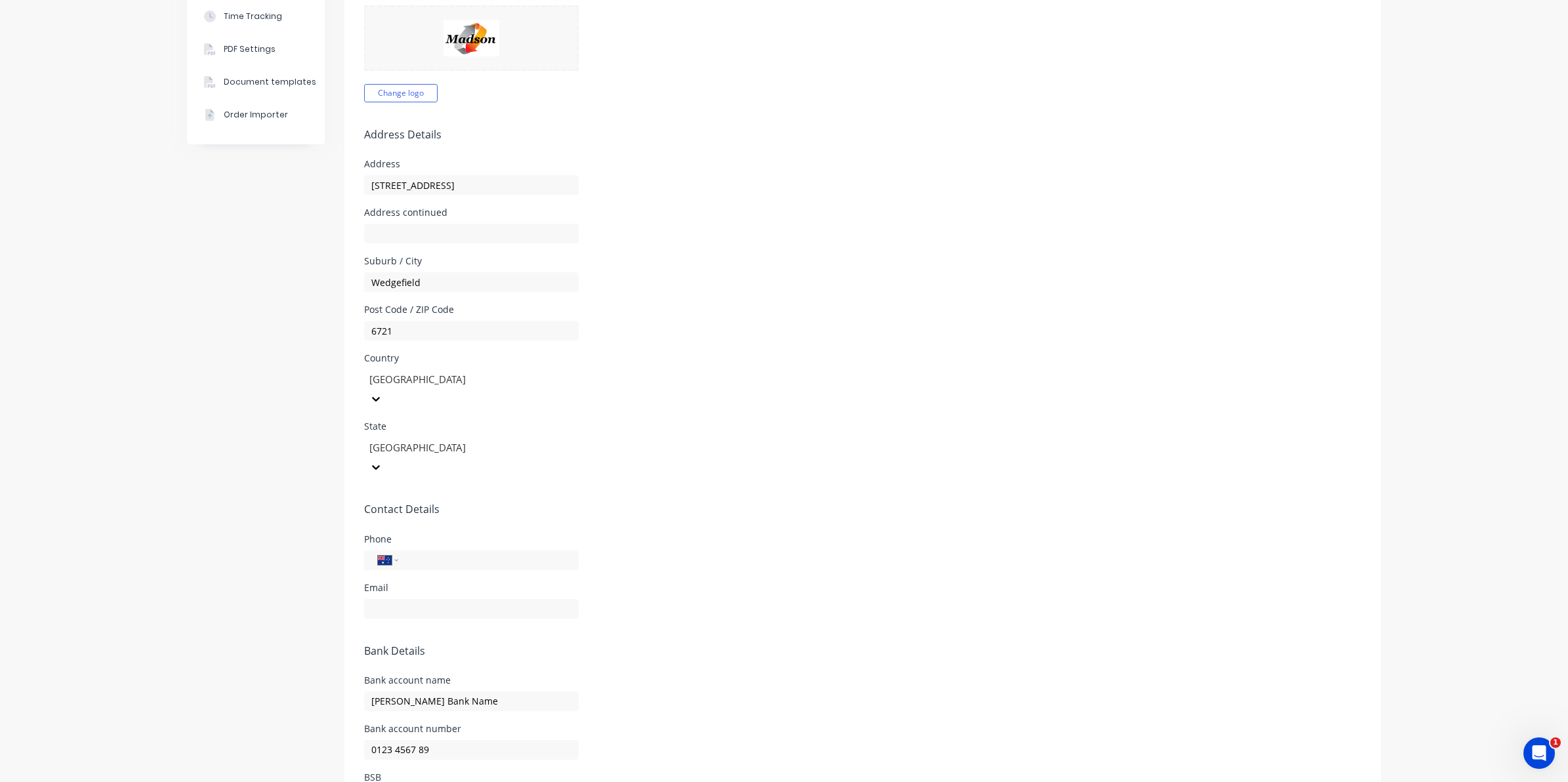
scroll to position [355, 0]
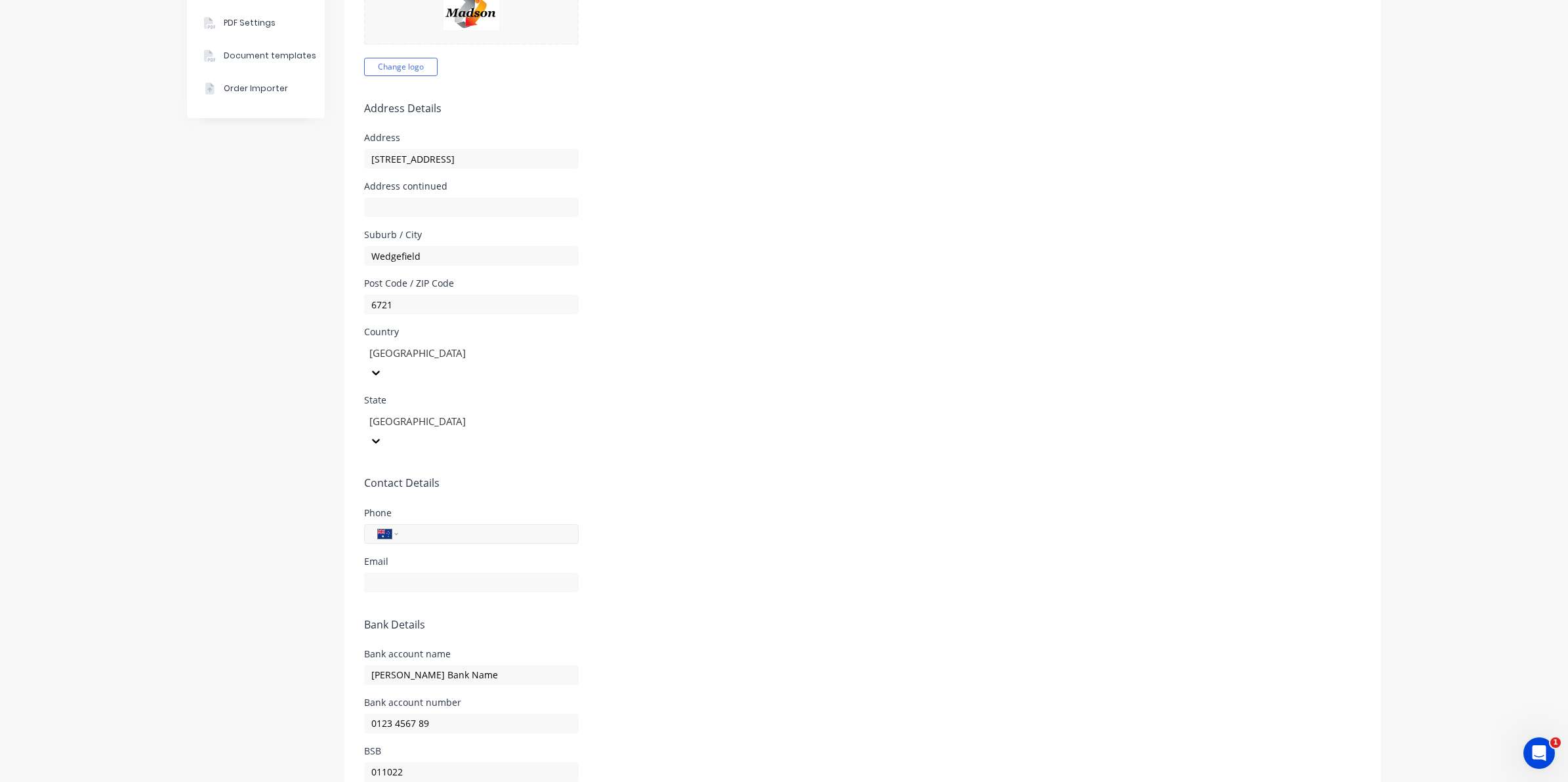
click at [529, 526] on input "tel" at bounding box center [486, 534] width 158 height 15
type input "0418 285 027"
click at [526, 567] on div "Email" at bounding box center [471, 571] width 214 height 9
drag, startPoint x: 523, startPoint y: 524, endPoint x: 671, endPoint y: 509, distance: 148.8
click at [523, 572] on input "text" at bounding box center [471, 582] width 214 height 19
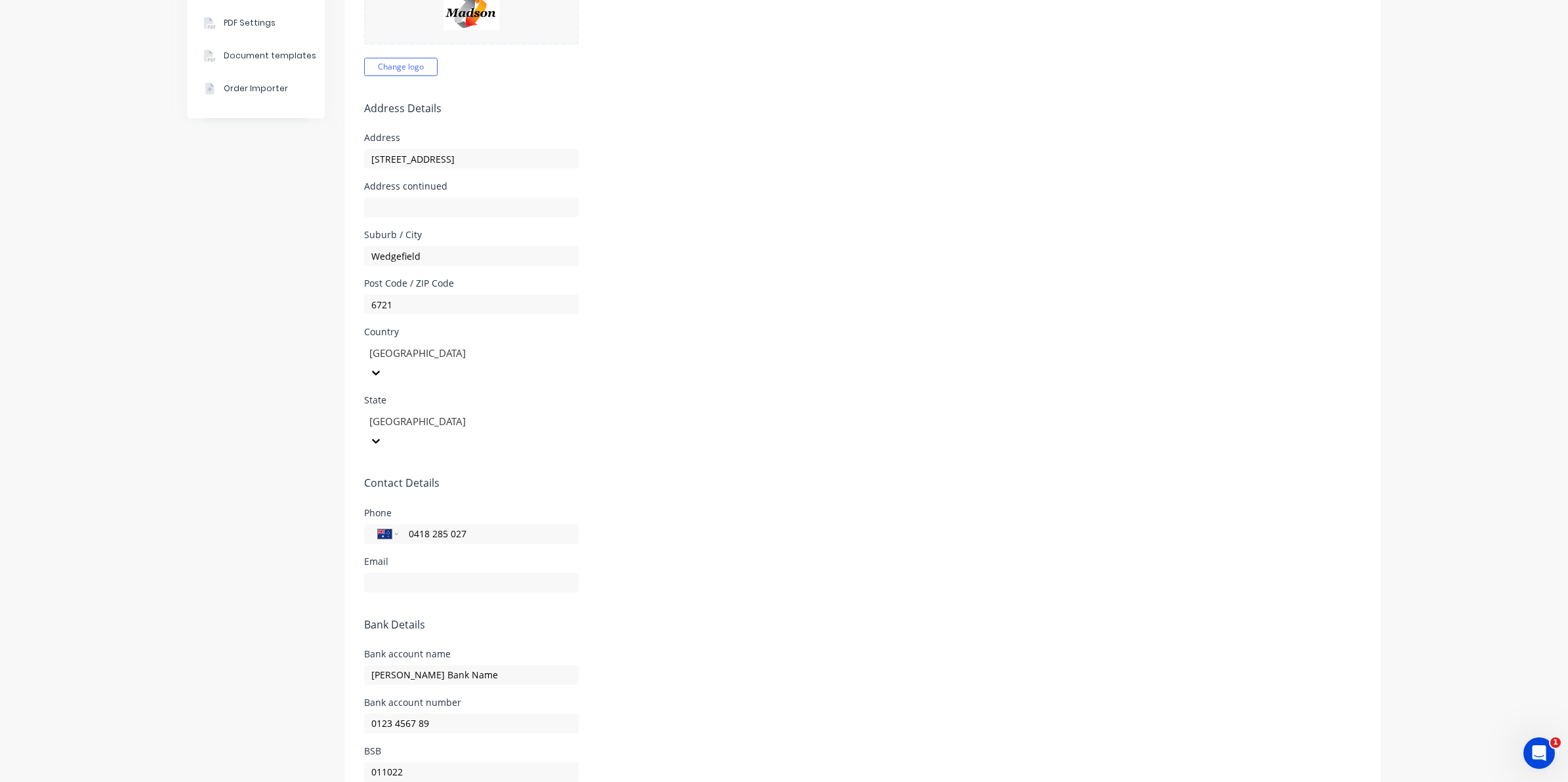
click at [782, 496] on form "Company Details Company Name [PERSON_NAME] Mining Maintenance Pty Ltd Timezone …" at bounding box center [862, 283] width 1037 height 1087
click at [441, 666] on input "[PERSON_NAME] Bank Name" at bounding box center [471, 675] width 214 height 19
drag, startPoint x: 384, startPoint y: 613, endPoint x: 169, endPoint y: 604, distance: 215.2
click at [171, 604] on div "Company Team Integrations Quotes Sales Order Confirmations Invoicing Purchasing…" at bounding box center [784, 263] width 1568 height 1156
type input "[PERSON_NAME] Mining Maintenance Pty Ltd"
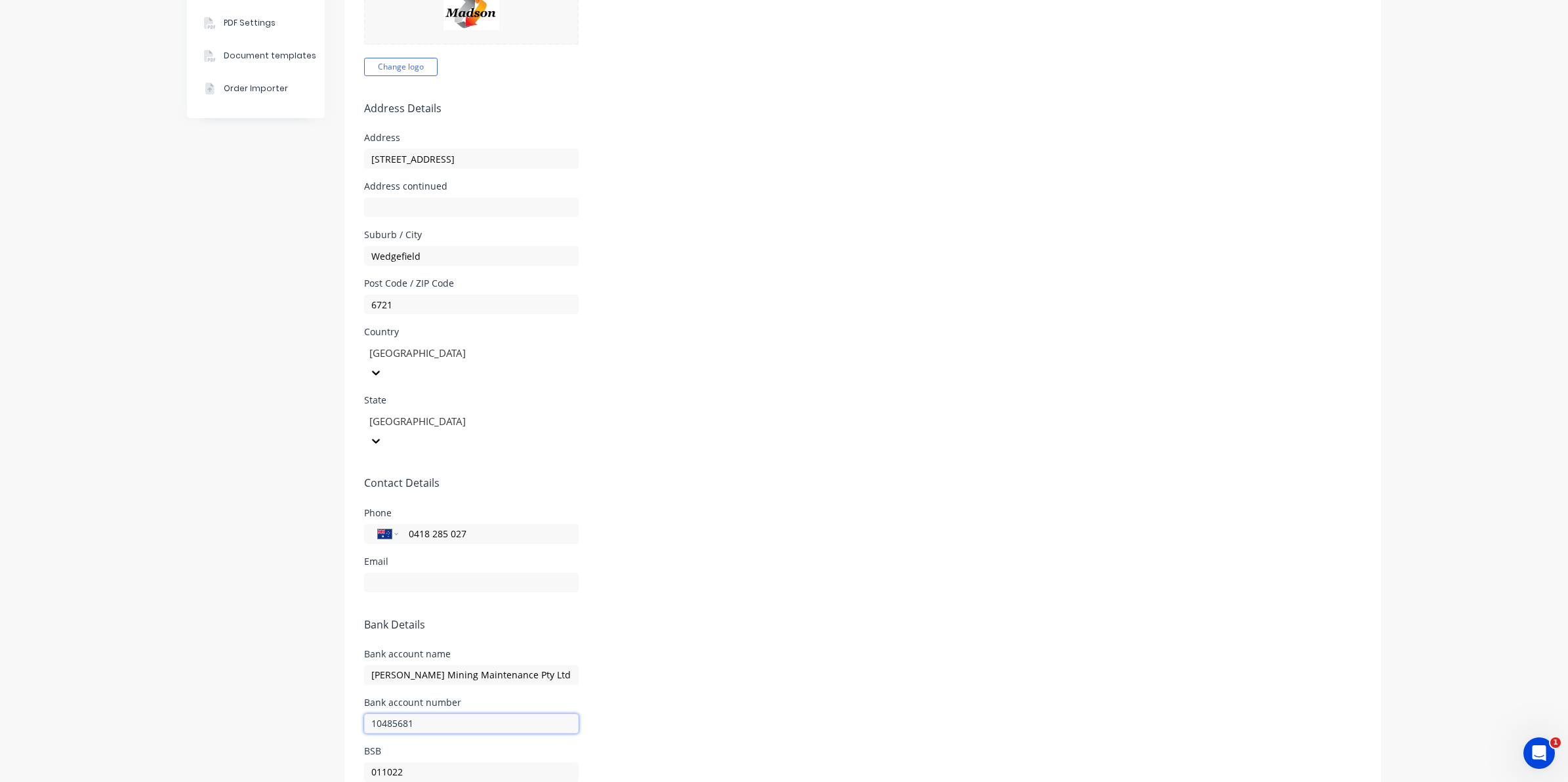
type input "10485681"
type input "066-508"
click at [758, 583] on form "Company Details Company Name [PERSON_NAME] Mining Maintenance Pty Ltd Timezone …" at bounding box center [862, 283] width 1037 height 1087
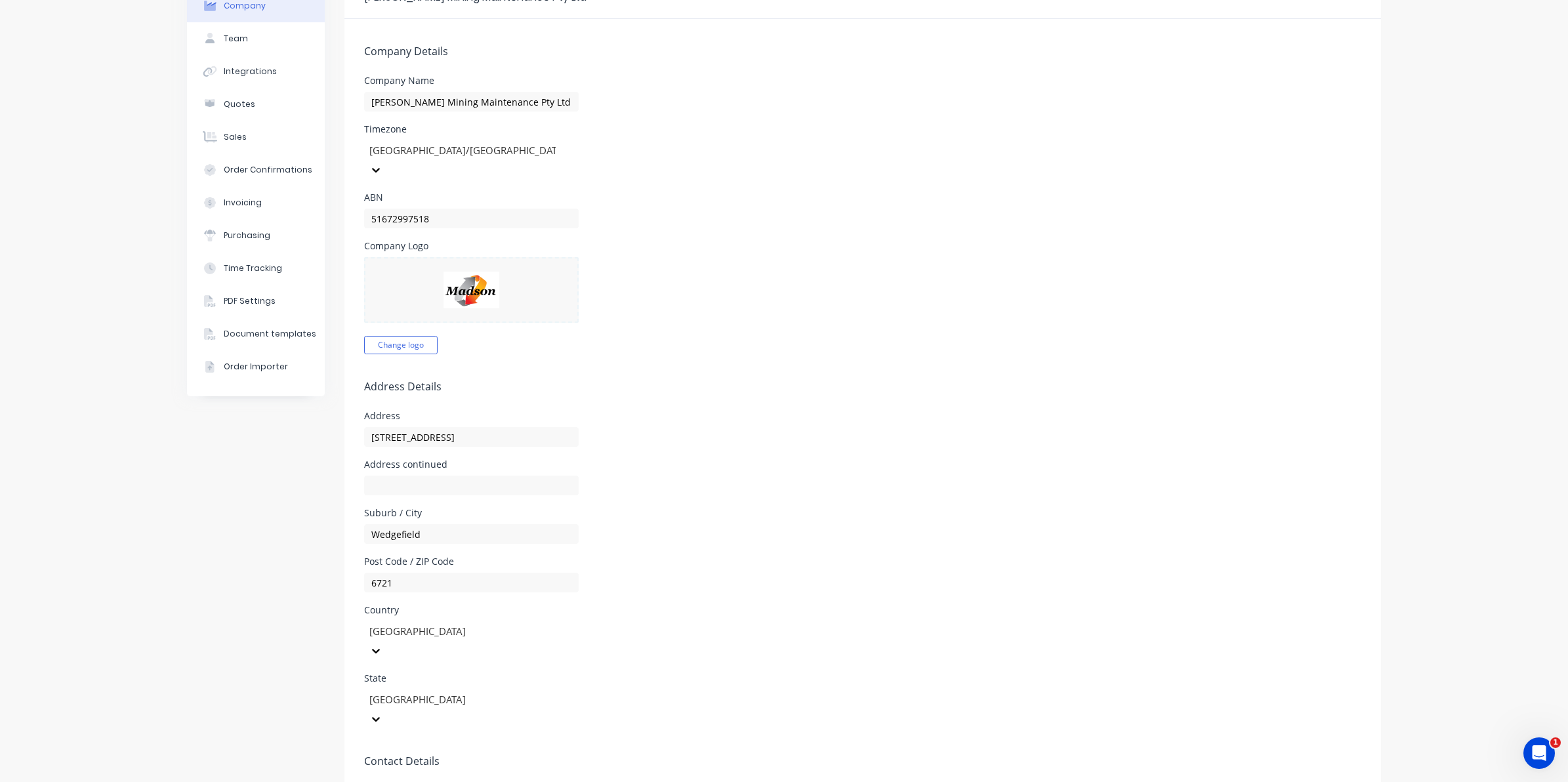
scroll to position [0, 0]
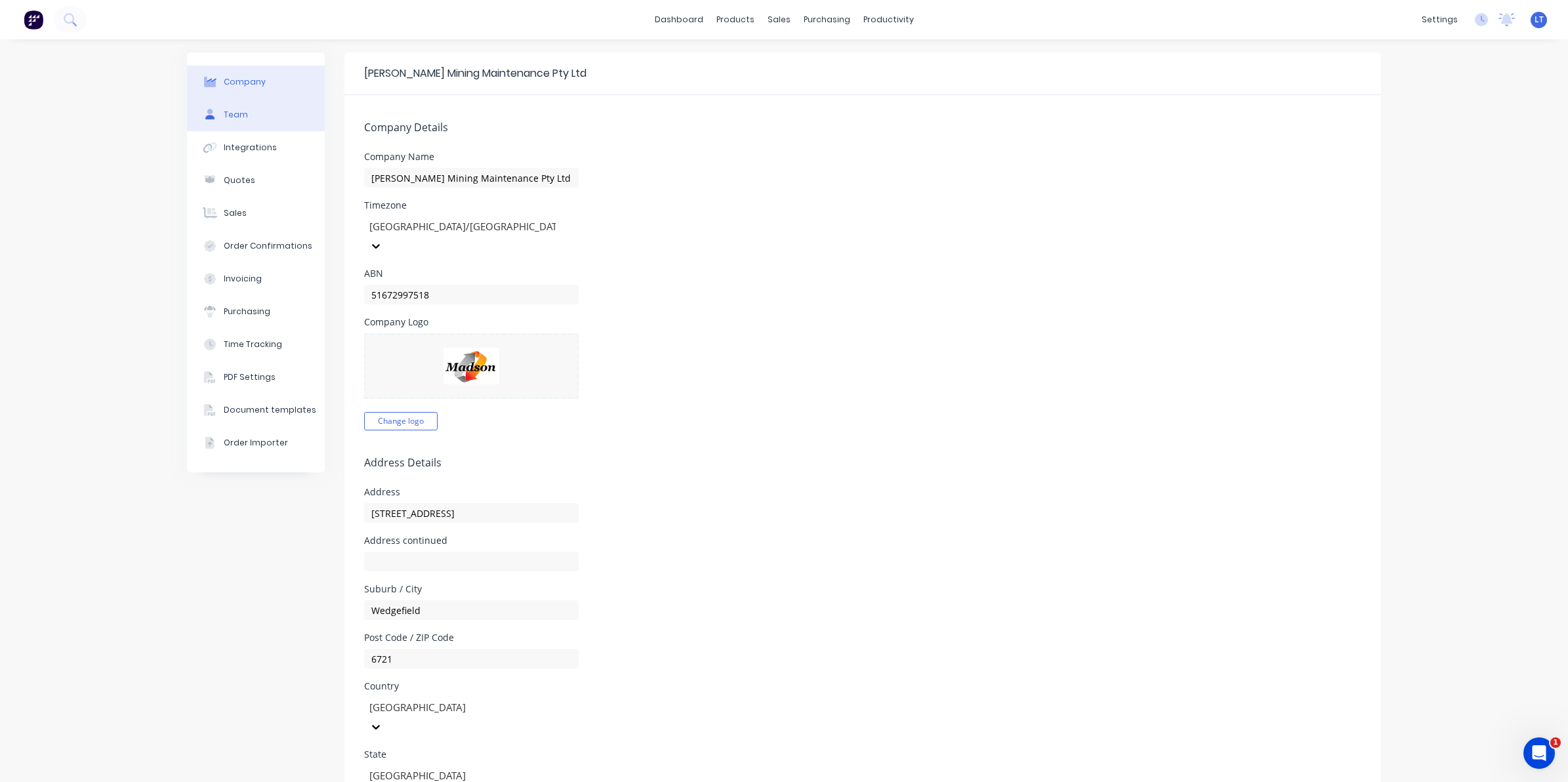
click at [257, 103] on button "Team" at bounding box center [256, 115] width 138 height 33
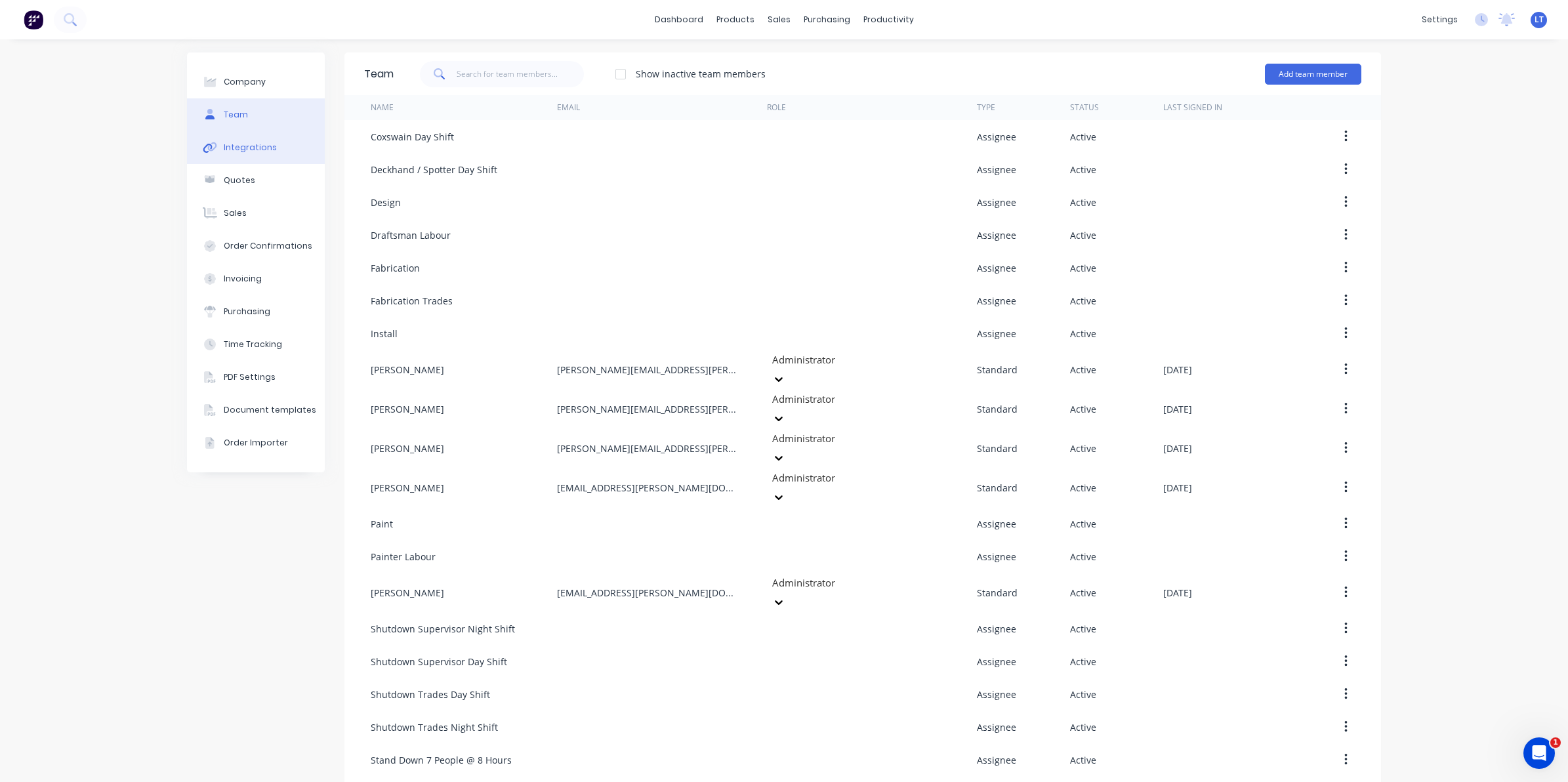
click at [256, 139] on button "Integrations" at bounding box center [256, 148] width 138 height 33
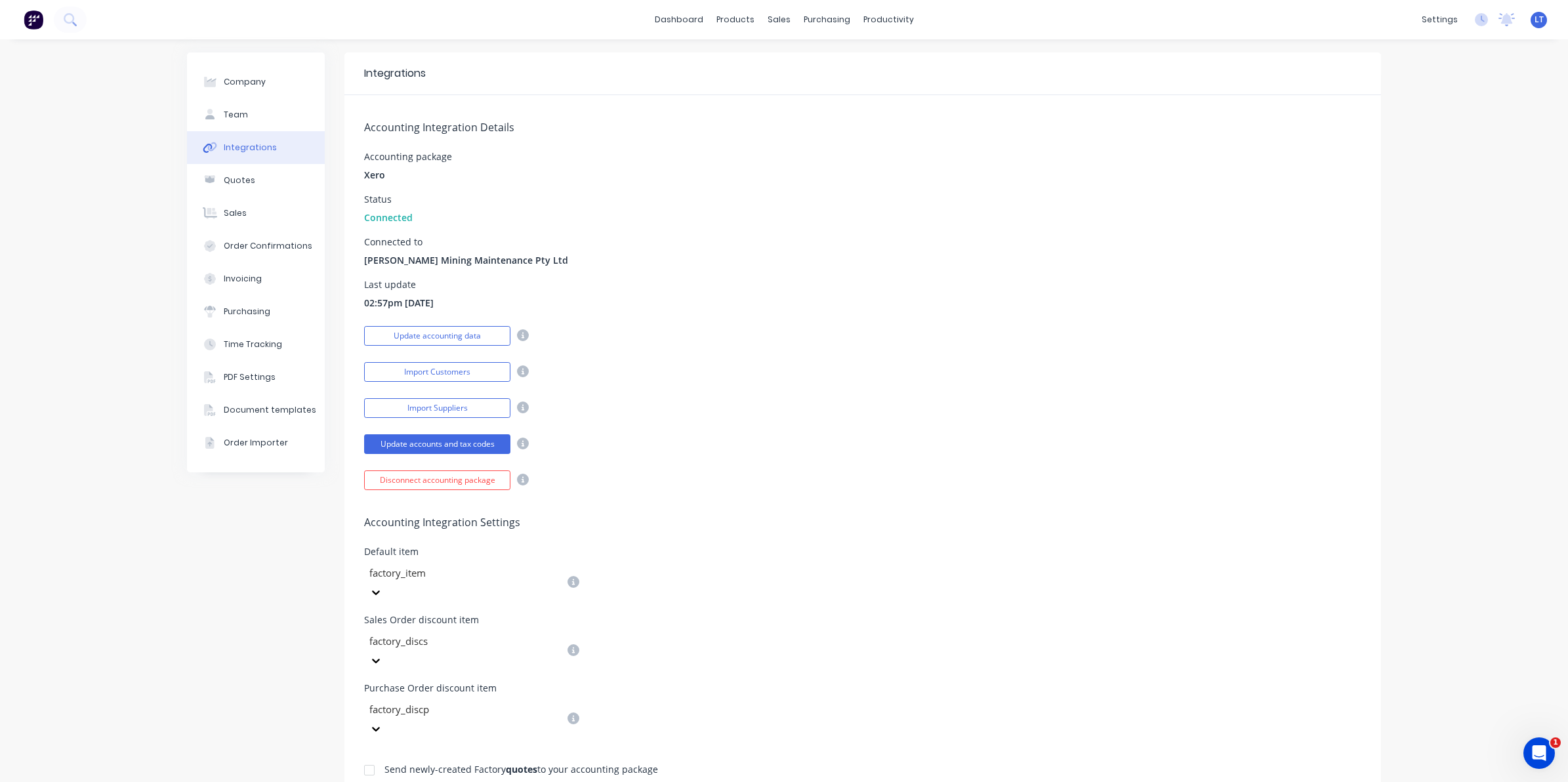
drag, startPoint x: 663, startPoint y: 246, endPoint x: 612, endPoint y: 234, distance: 52.4
click at [612, 234] on div "Accounting Integration Details Accounting package Xero Status Connected Connect…" at bounding box center [862, 293] width 1037 height 395
click at [271, 179] on button "Quotes" at bounding box center [256, 181] width 138 height 33
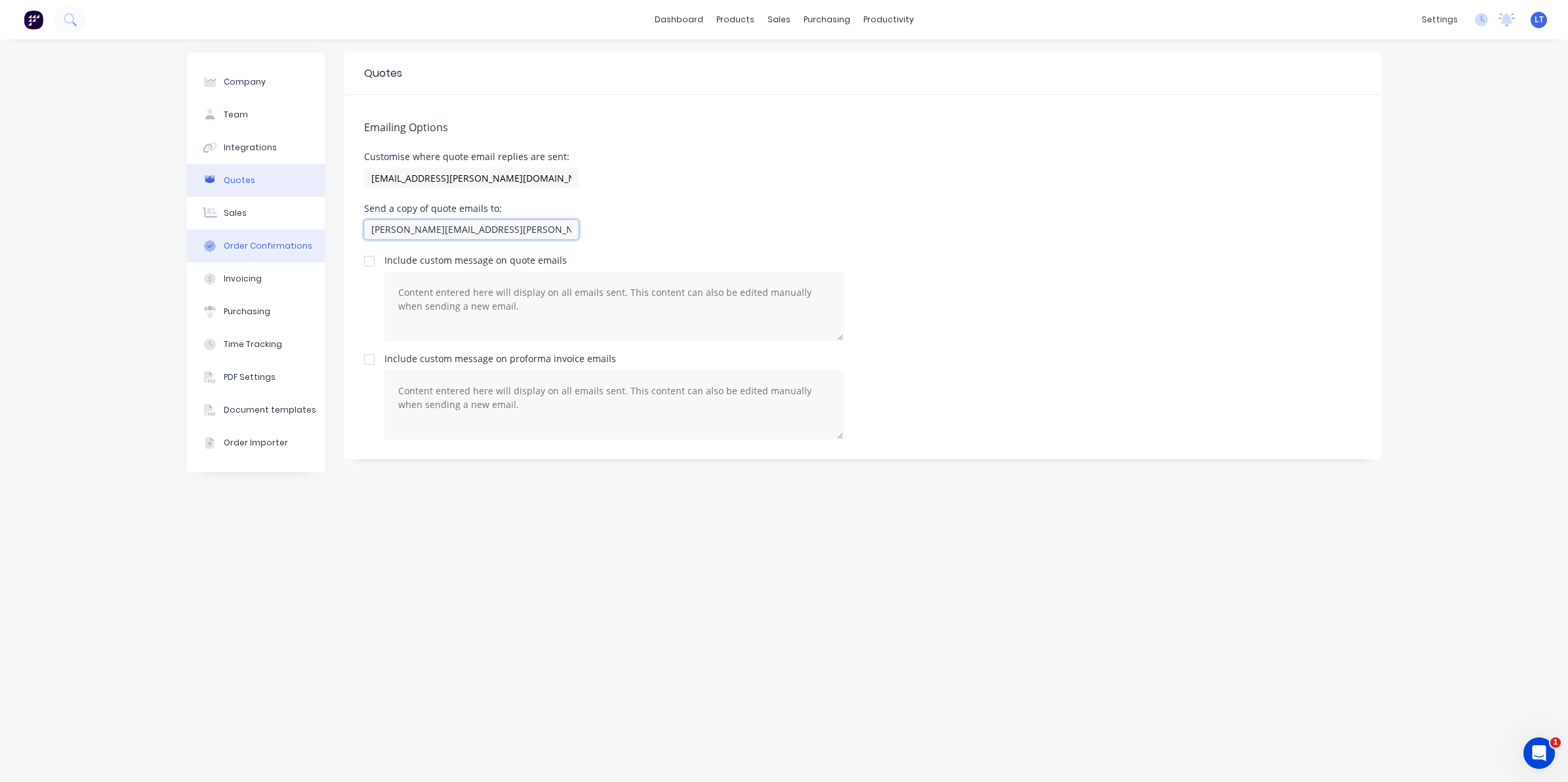
drag, startPoint x: 476, startPoint y: 230, endPoint x: 201, endPoint y: 236, distance: 275.1
click at [201, 236] on div "Company Team Integrations Quotes Sales Order Confirmations Invoicing Purchasing…" at bounding box center [784, 411] width 1194 height 716
type input "[EMAIL_ADDRESS][PERSON_NAME][DOMAIN_NAME]"
click at [830, 228] on div "Send a copy of quote emails to: [EMAIL_ADDRESS][PERSON_NAME][DOMAIN_NAME]" at bounding box center [862, 223] width 997 height 39
click at [556, 174] on input "[EMAIL_ADDRESS][PERSON_NAME][DOMAIN_NAME]" at bounding box center [471, 177] width 214 height 19
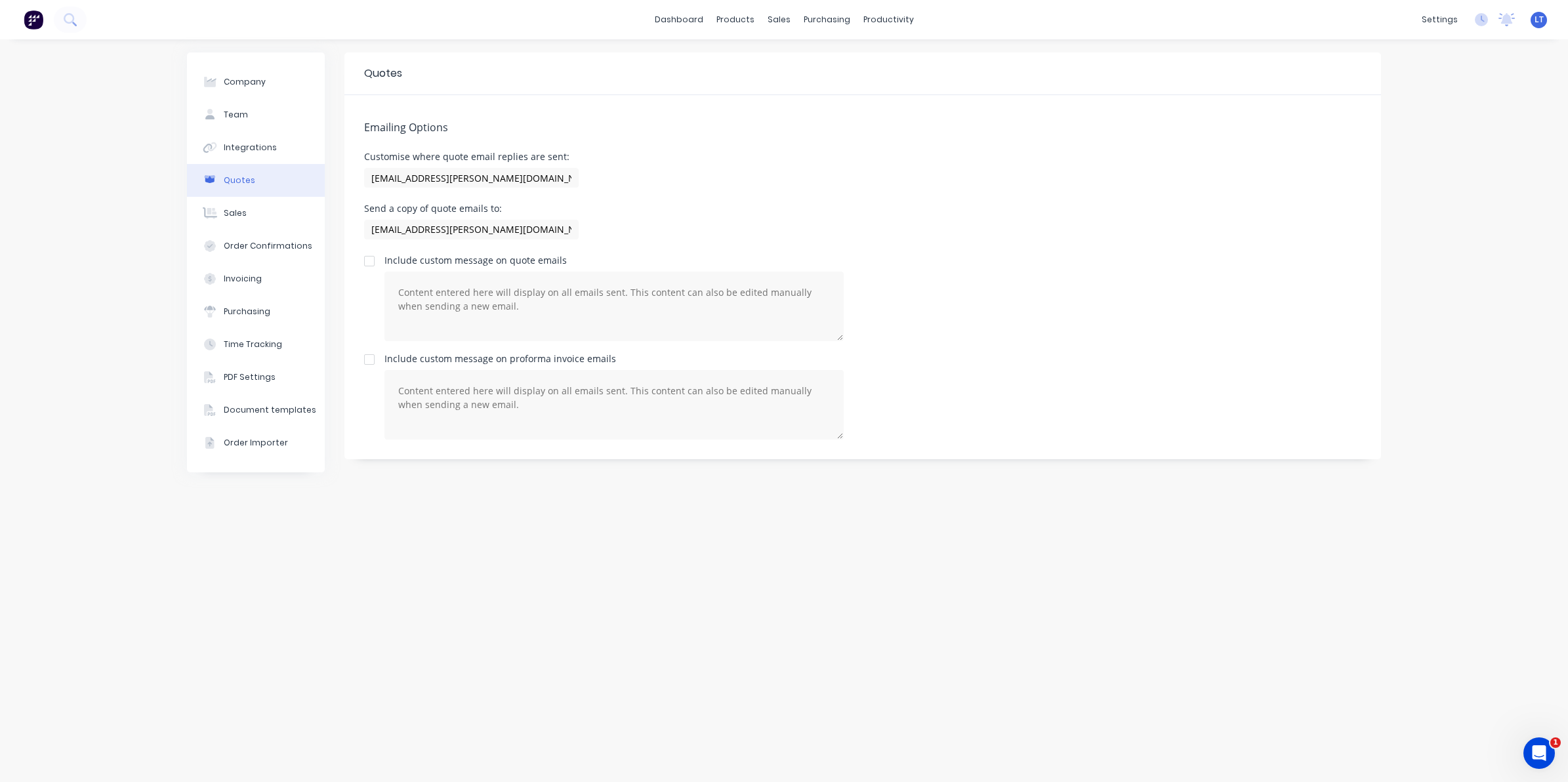
click at [575, 119] on div "Emailing Options Customise where quote email replies are sent: [EMAIL_ADDRESS][…" at bounding box center [862, 277] width 1037 height 364
click at [250, 137] on button "Integrations" at bounding box center [256, 148] width 138 height 33
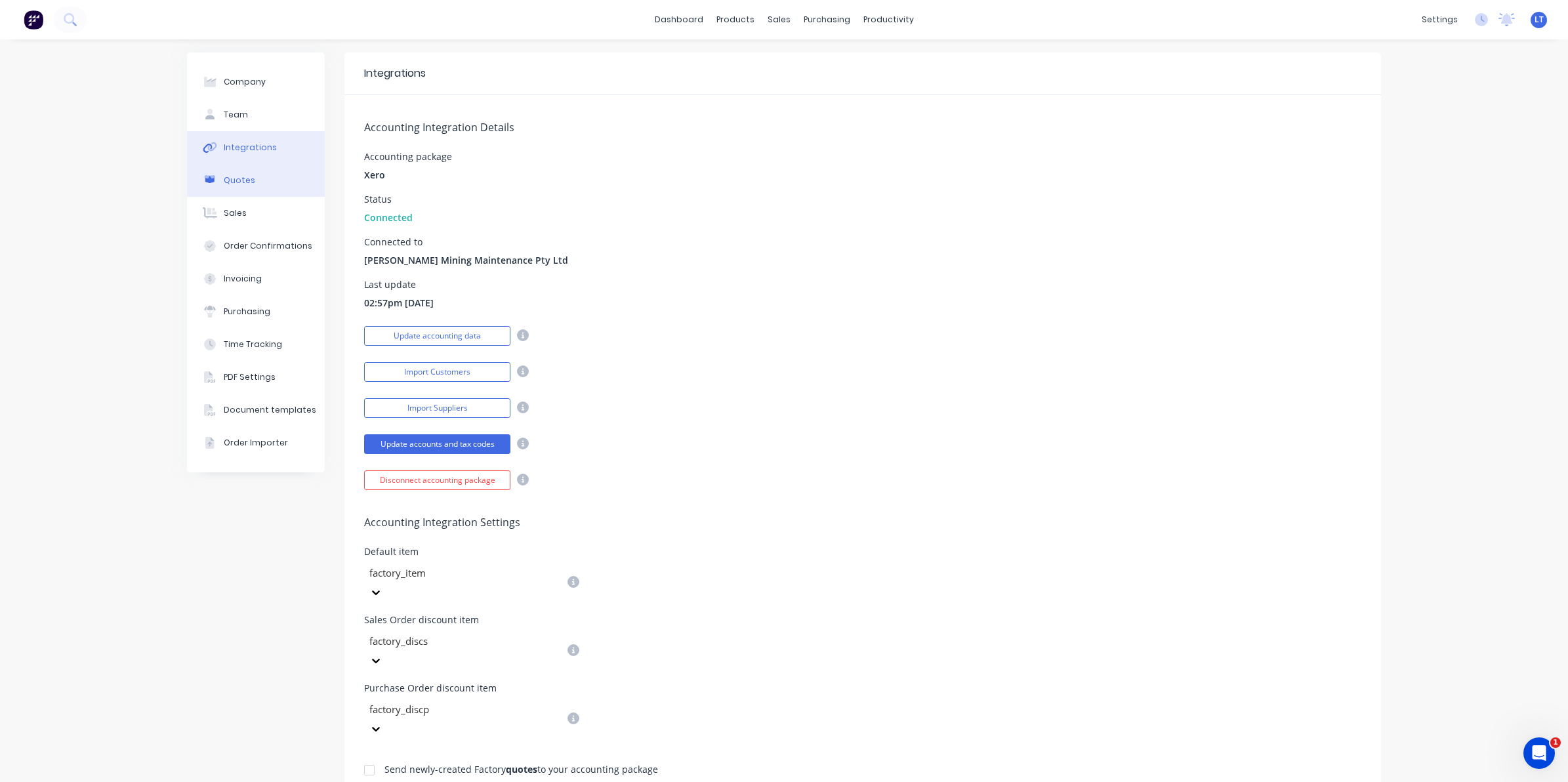
click at [277, 183] on button "Quotes" at bounding box center [256, 181] width 138 height 33
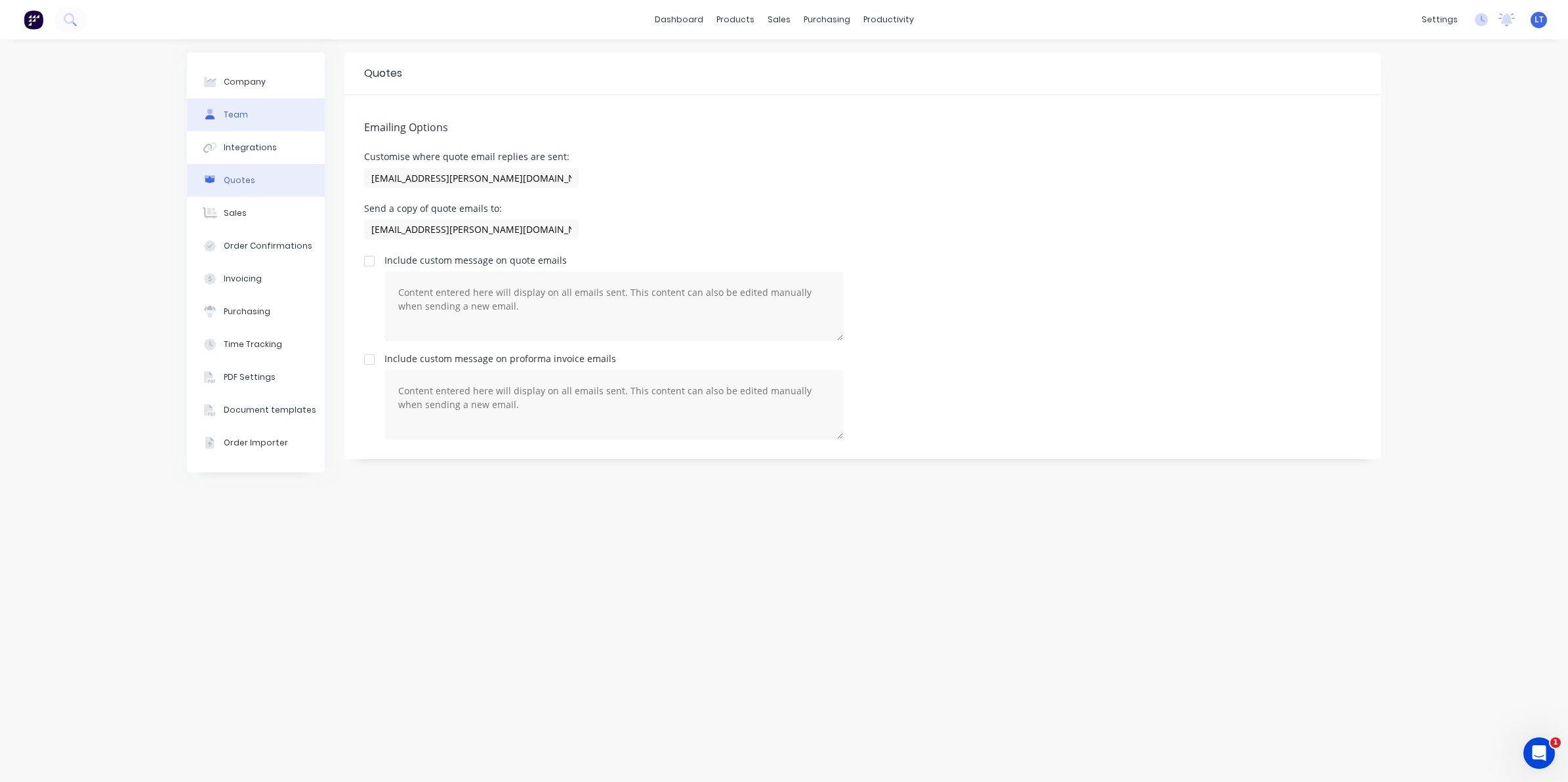
click at [273, 116] on button "Team" at bounding box center [256, 115] width 138 height 33
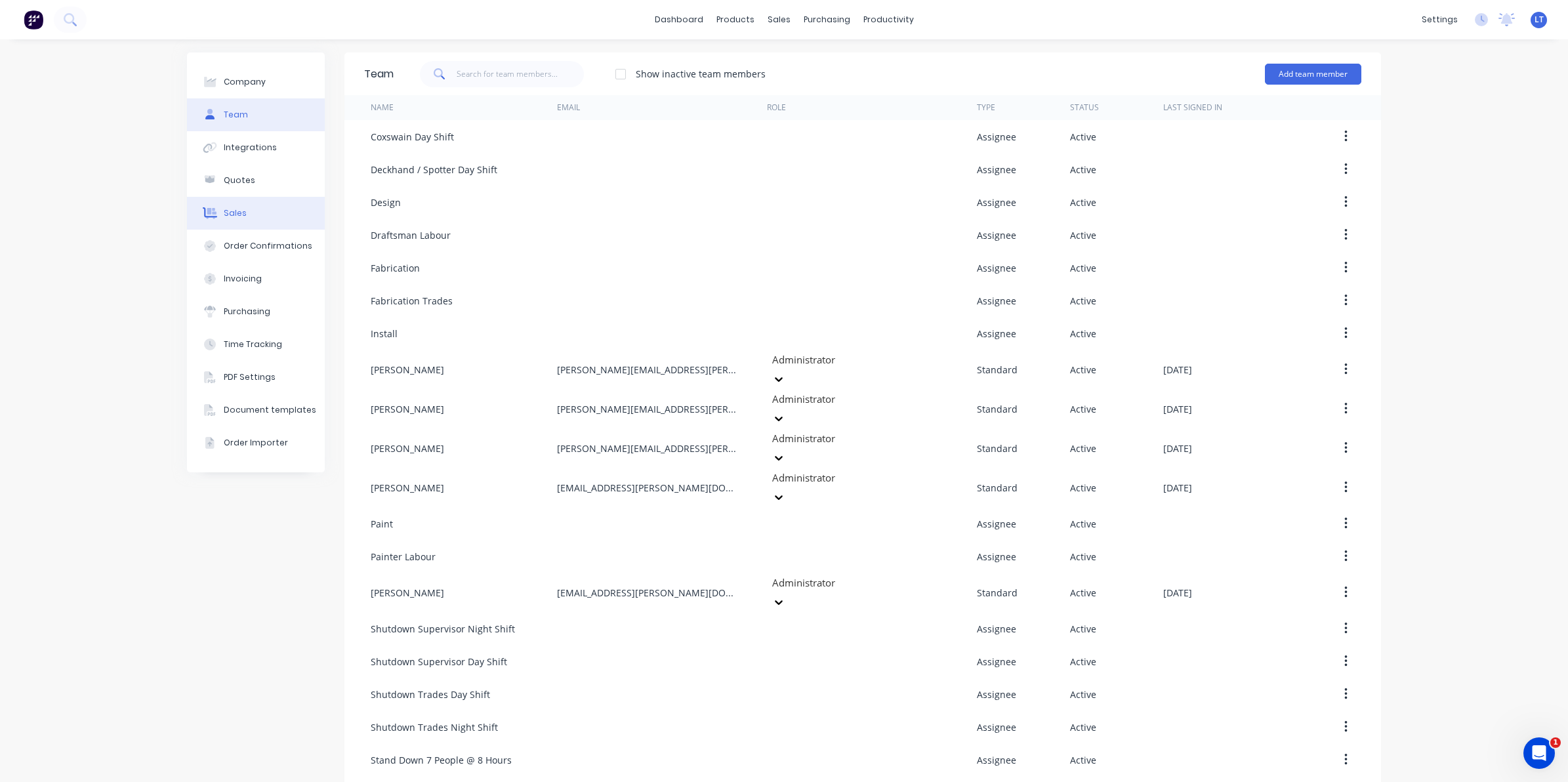
click at [264, 209] on button "Sales" at bounding box center [256, 213] width 138 height 33
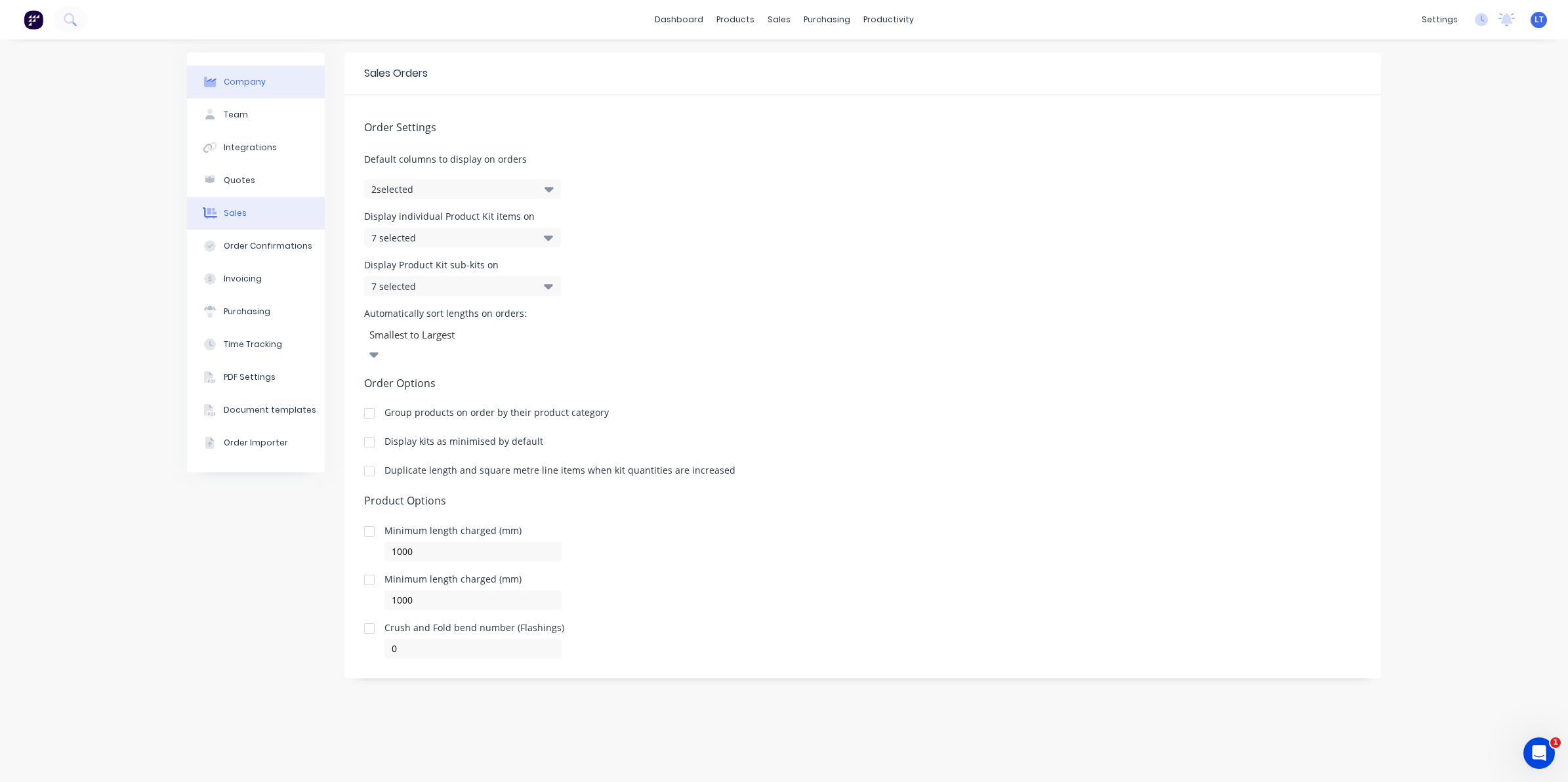
click at [266, 83] on button "Company" at bounding box center [256, 82] width 138 height 33
select select "AU"
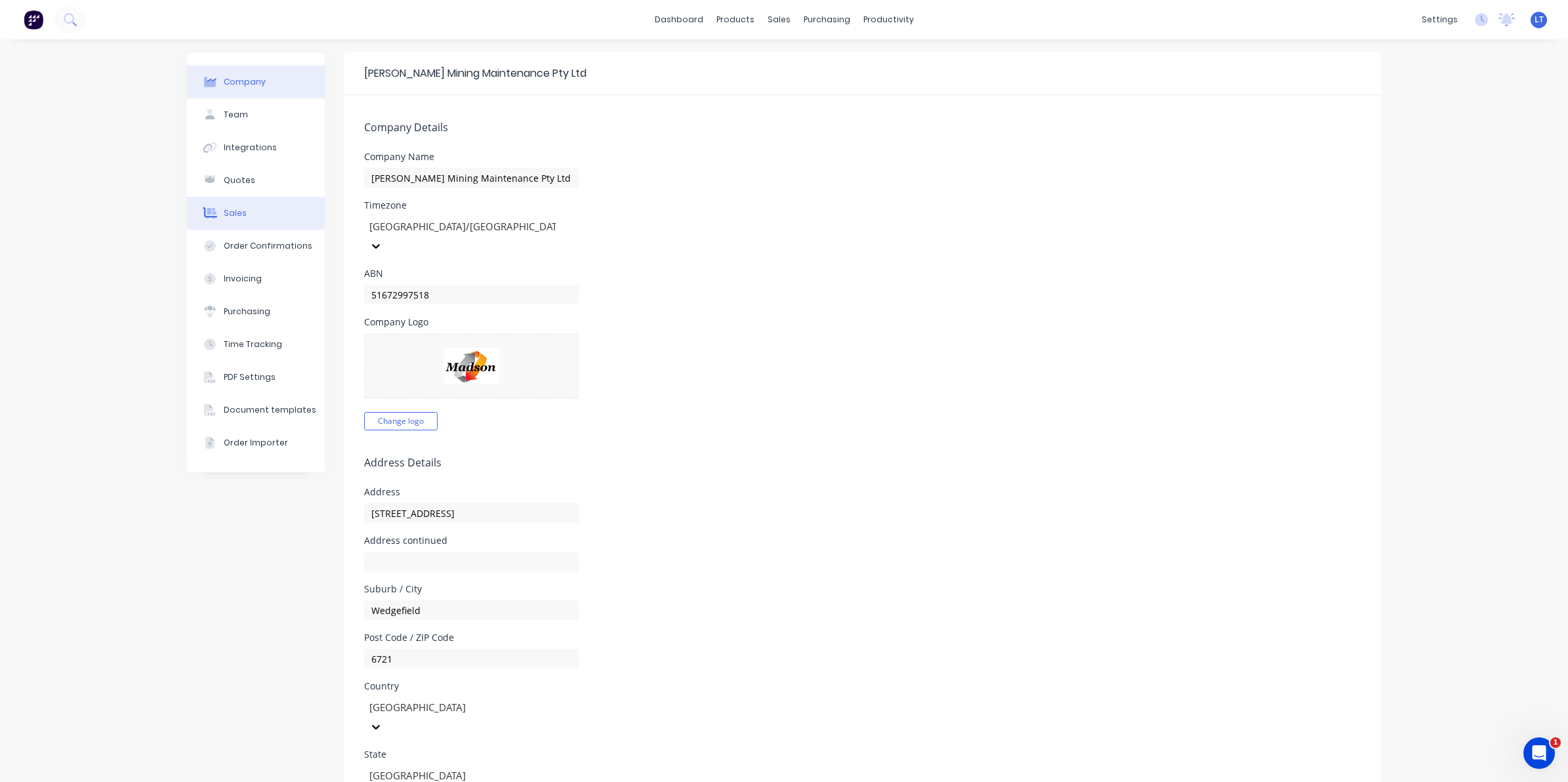
click at [259, 214] on button "Sales" at bounding box center [256, 213] width 138 height 33
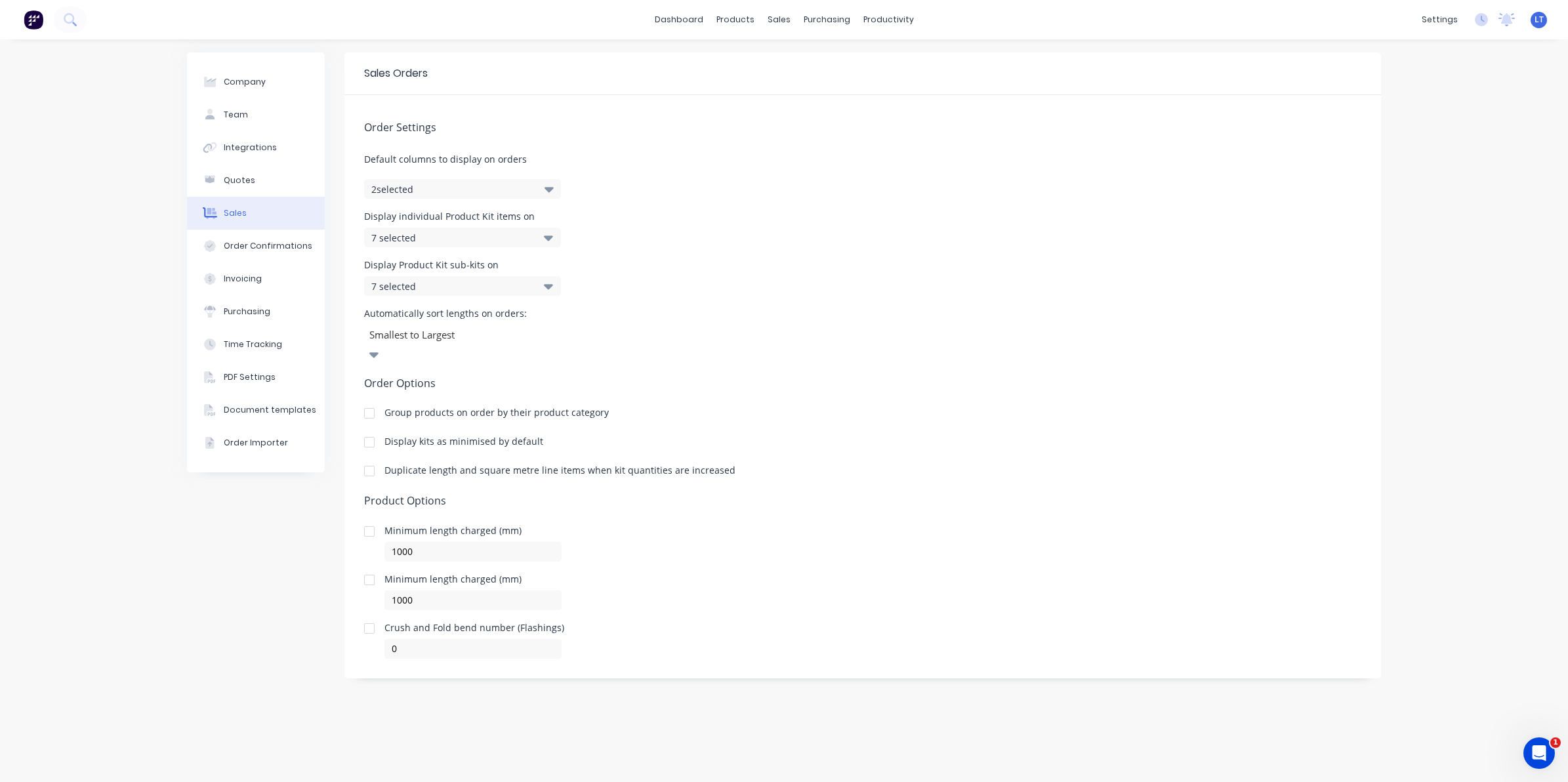
click at [463, 237] on div "7 selected" at bounding box center [449, 237] width 155 height 14
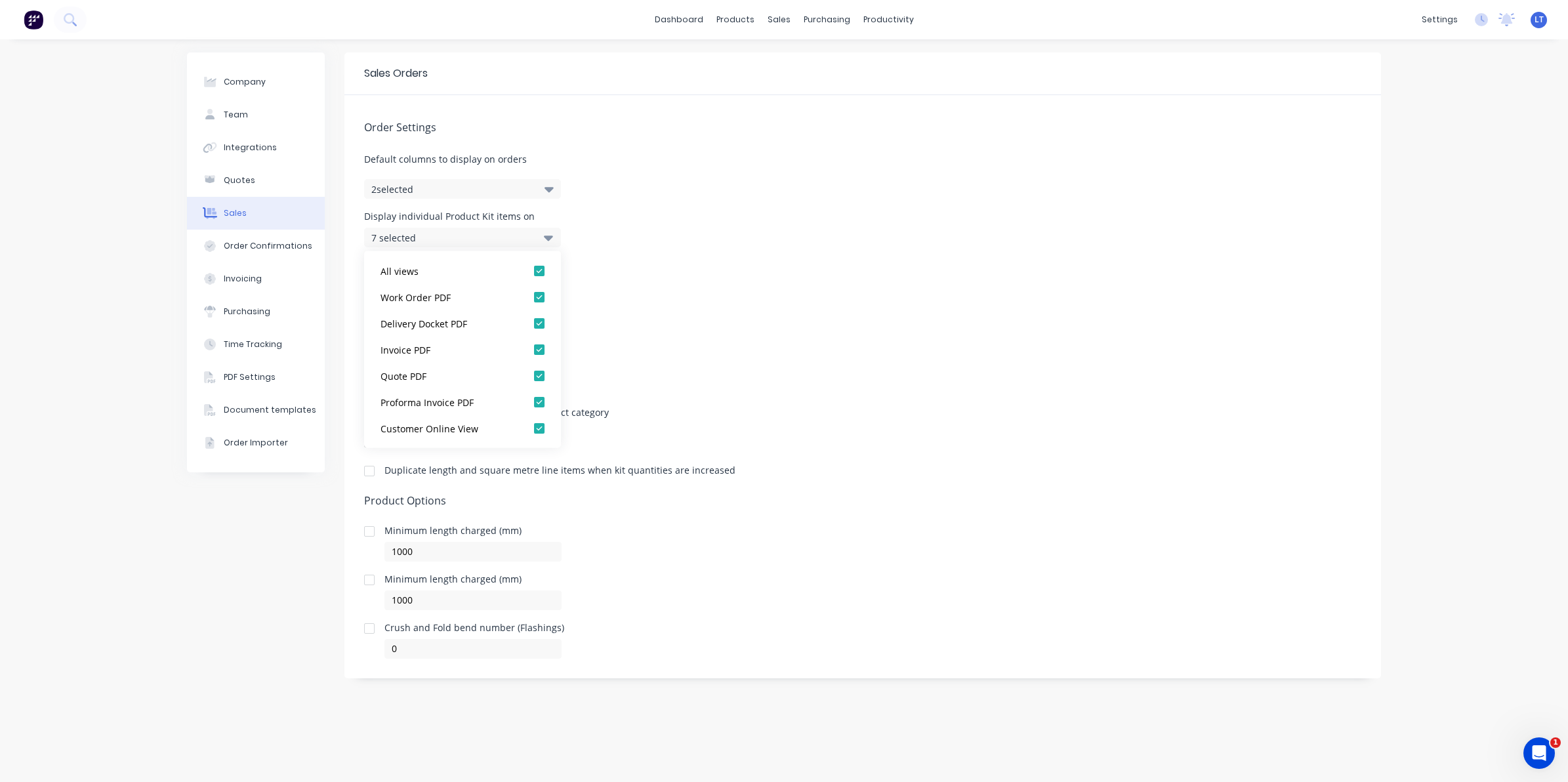
click at [463, 237] on div "7 selected" at bounding box center [449, 237] width 155 height 14
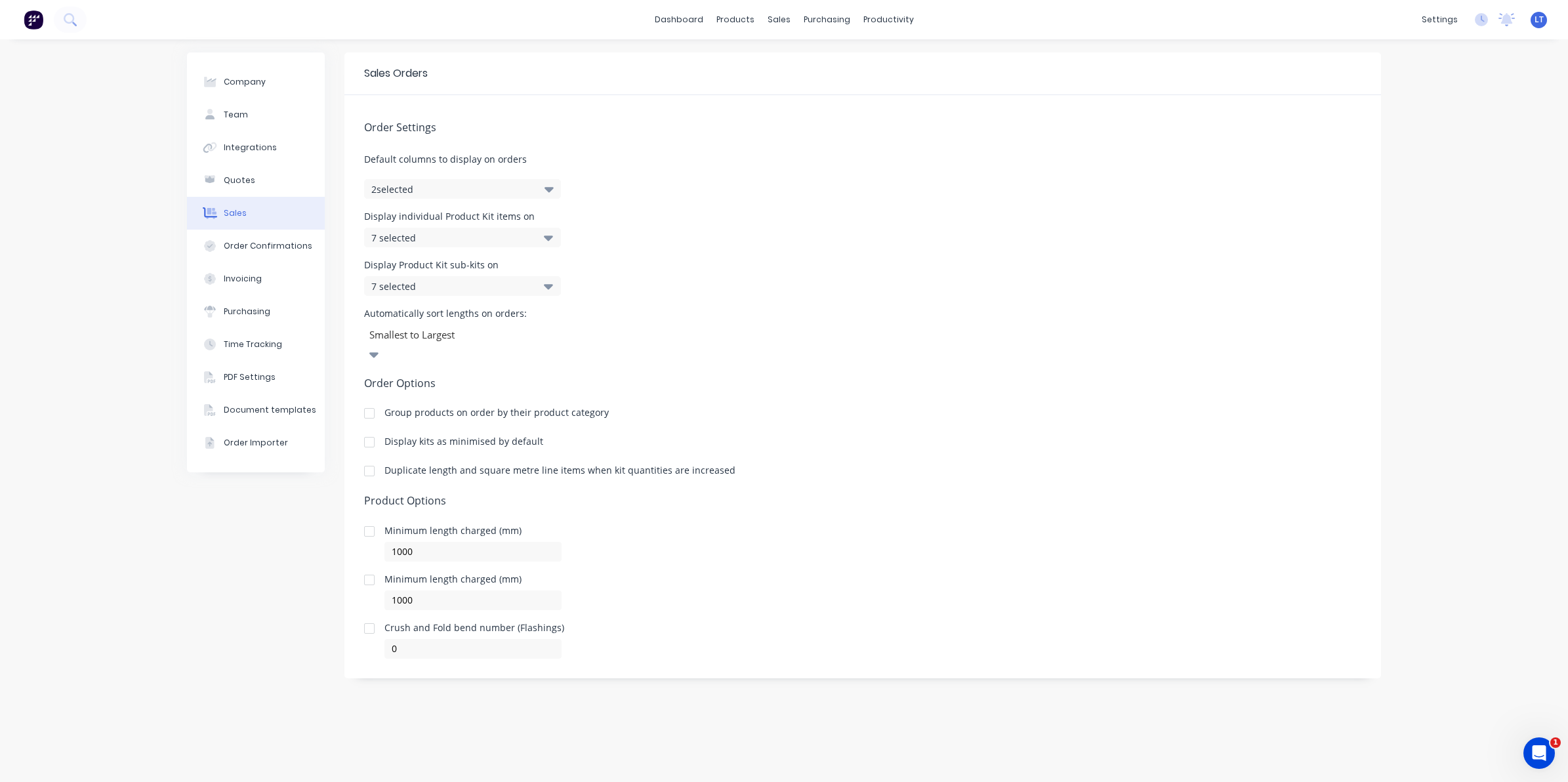
click at [766, 278] on div "Display Product Kit sub-kits on 7 selected" at bounding box center [862, 278] width 997 height 35
click at [737, 271] on div "Display Product Kit sub-kits on 7 selected" at bounding box center [862, 278] width 997 height 35
drag, startPoint x: 737, startPoint y: 271, endPoint x: 717, endPoint y: 263, distance: 21.5
click at [717, 263] on div "Display Product Kit sub-kits on 7 selected" at bounding box center [862, 278] width 997 height 35
click at [264, 240] on div "Order Confirmations" at bounding box center [268, 246] width 89 height 12
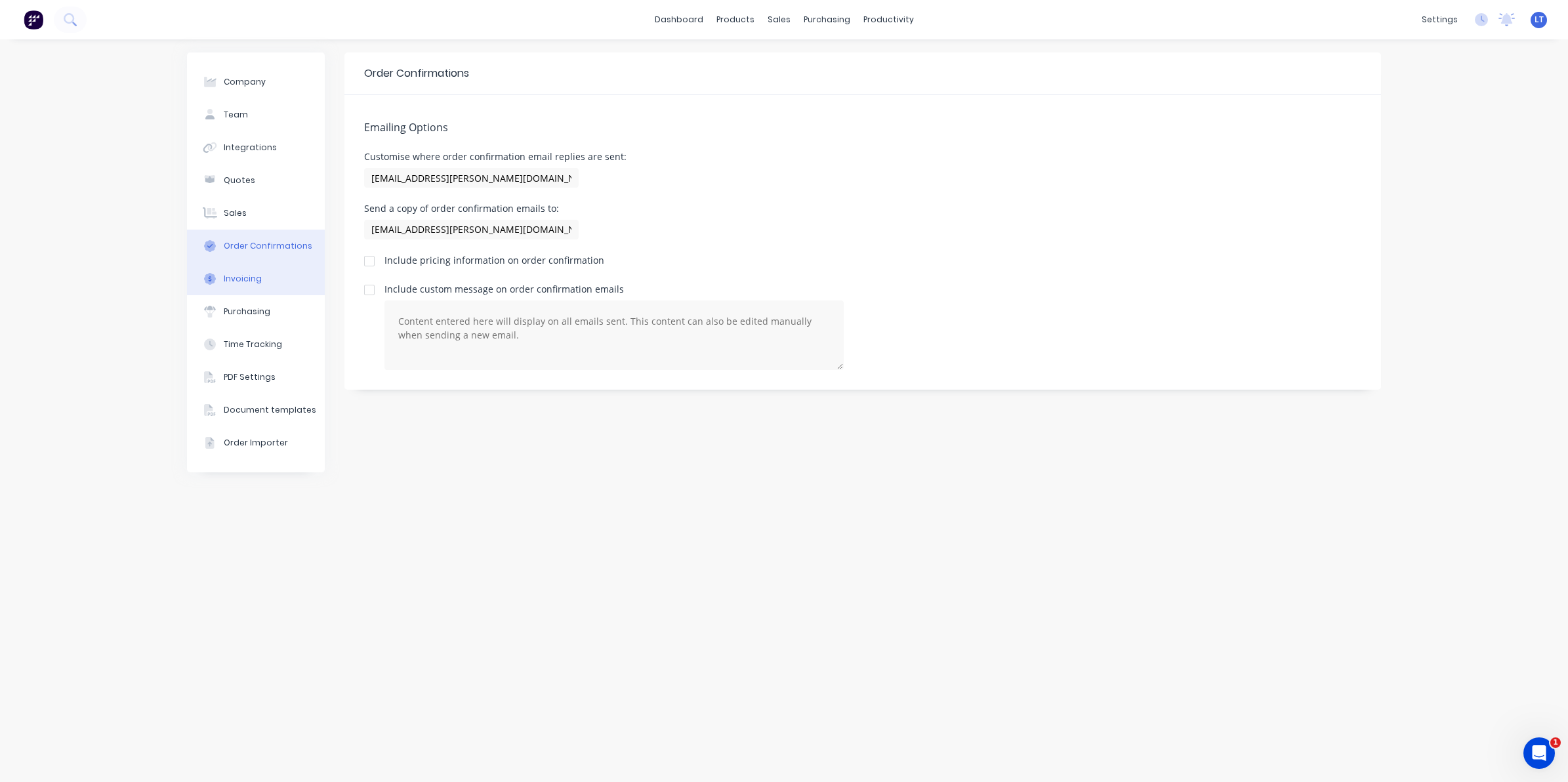
click at [248, 280] on div "Invoicing" at bounding box center [242, 279] width 38 height 12
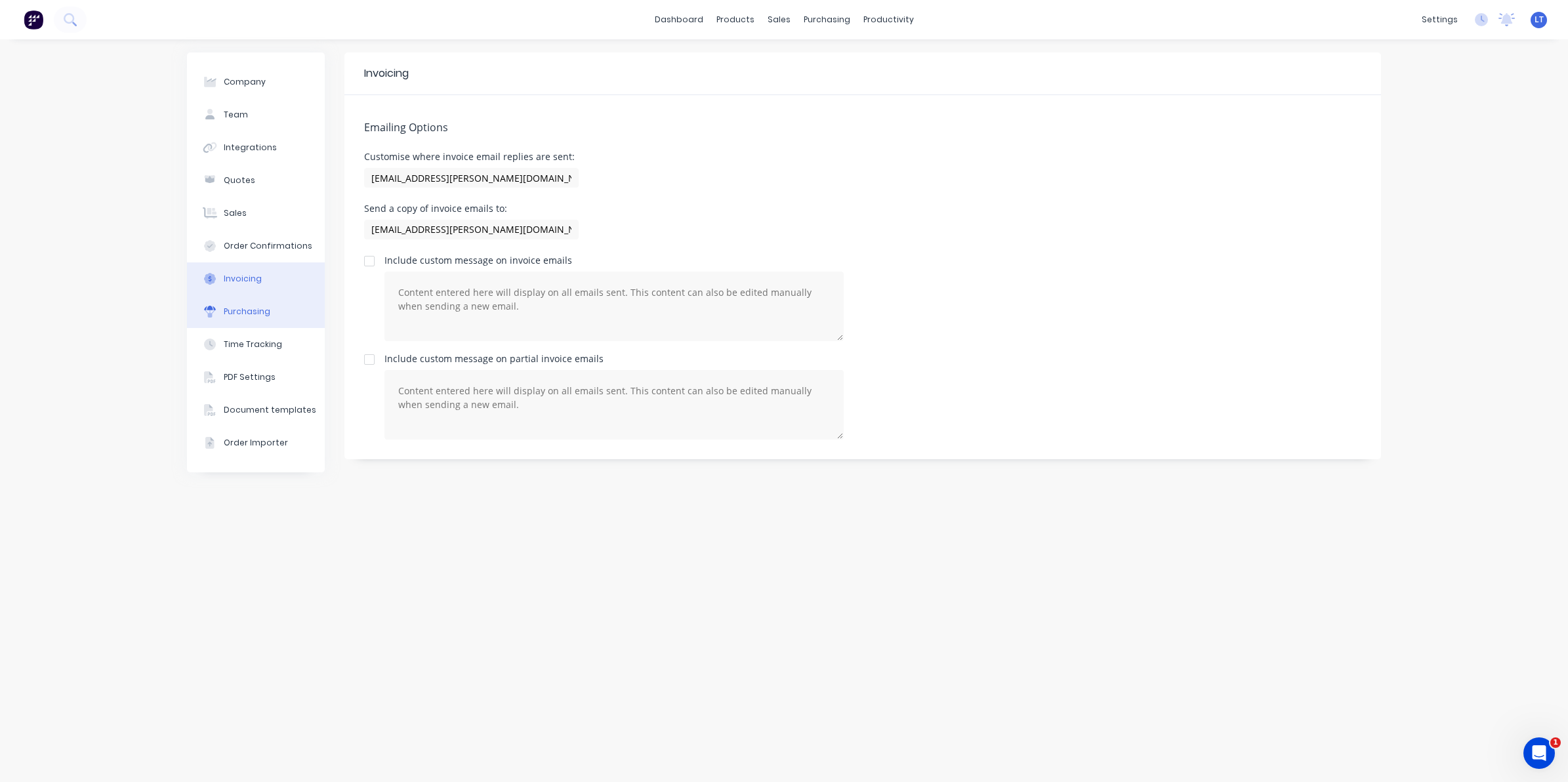
click at [259, 308] on div "Purchasing" at bounding box center [247, 311] width 46 height 12
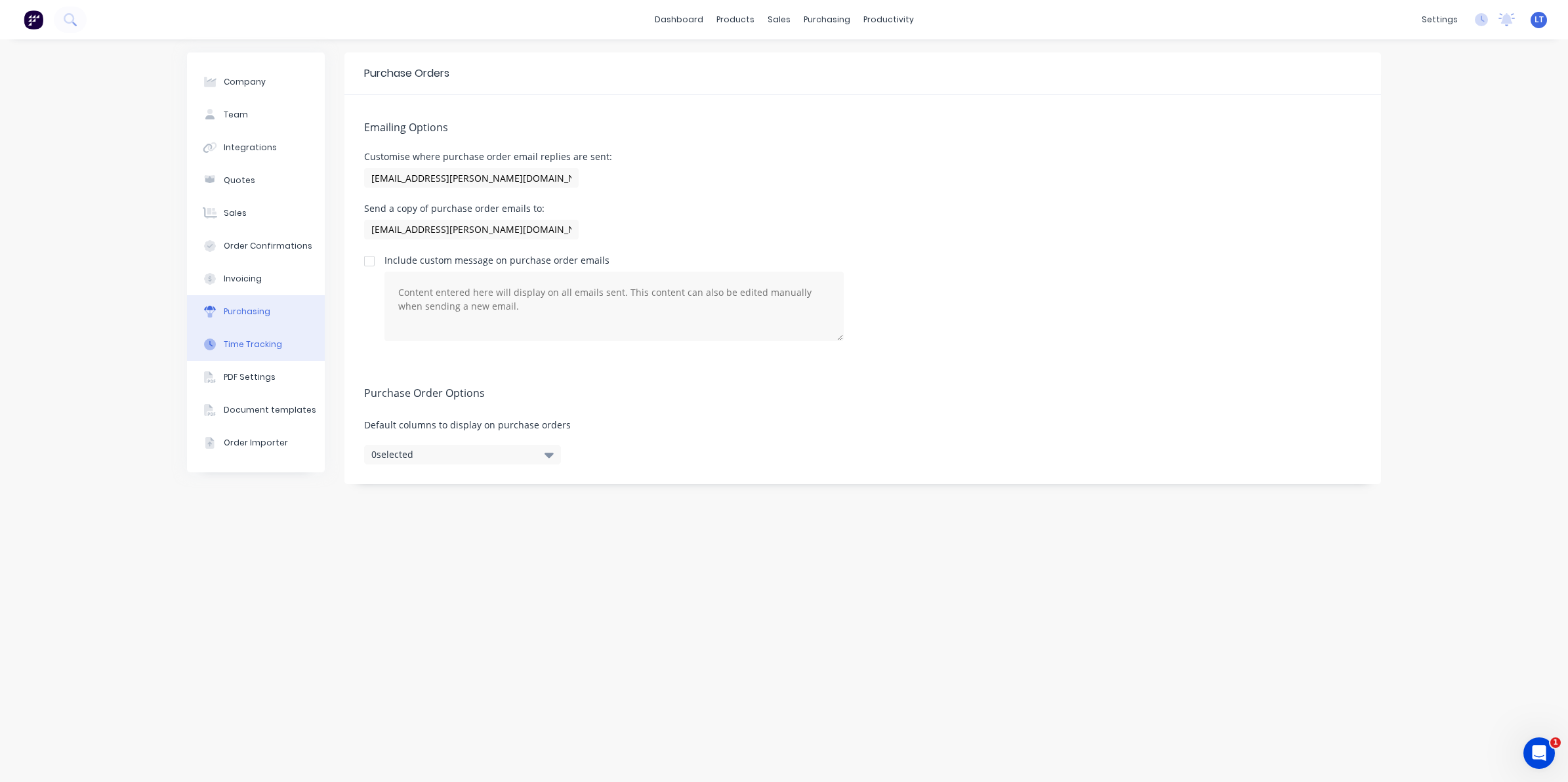
click at [260, 339] on div "Time Tracking" at bounding box center [252, 344] width 58 height 12
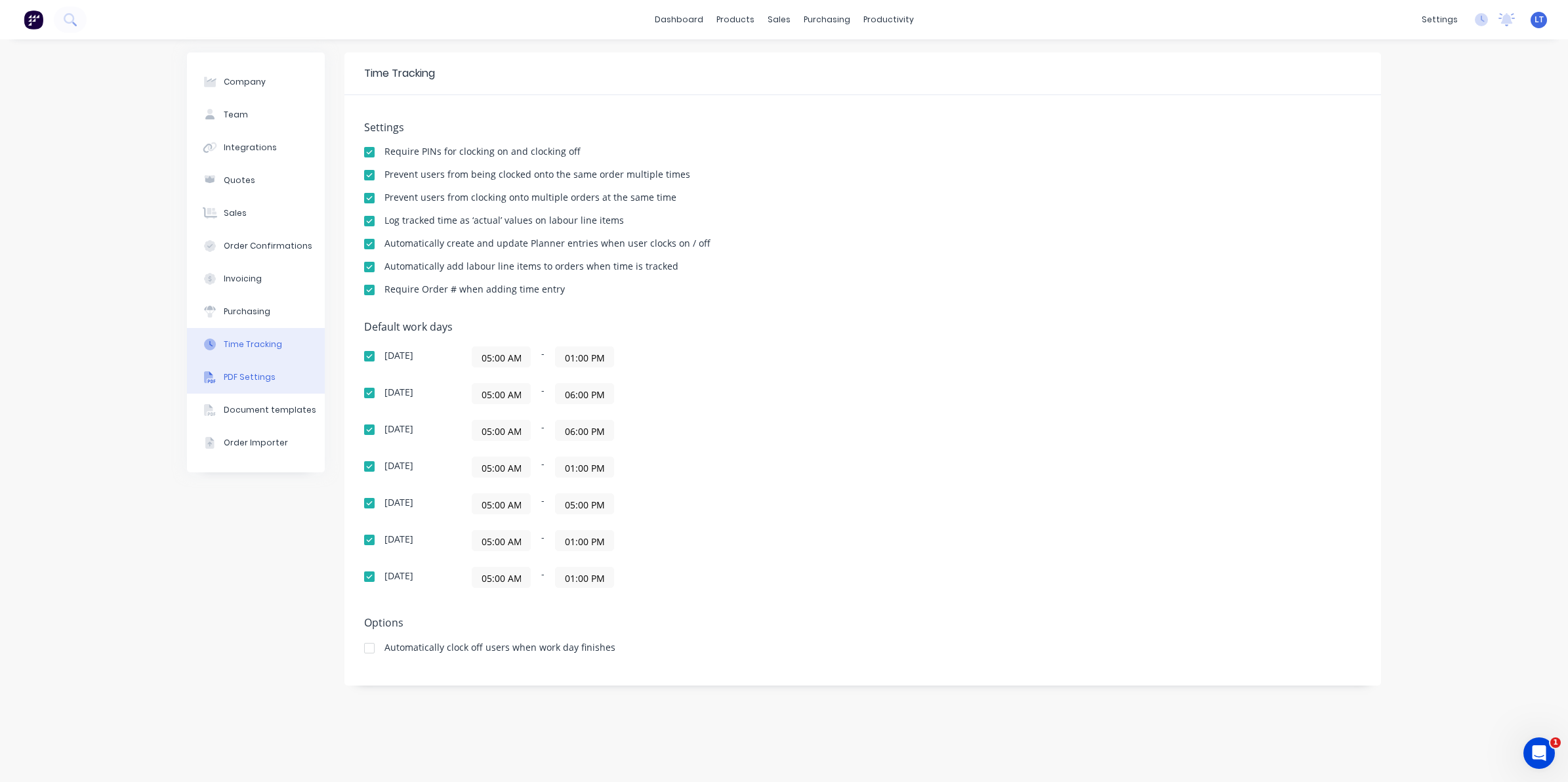
click at [262, 372] on div "PDF Settings" at bounding box center [249, 377] width 52 height 12
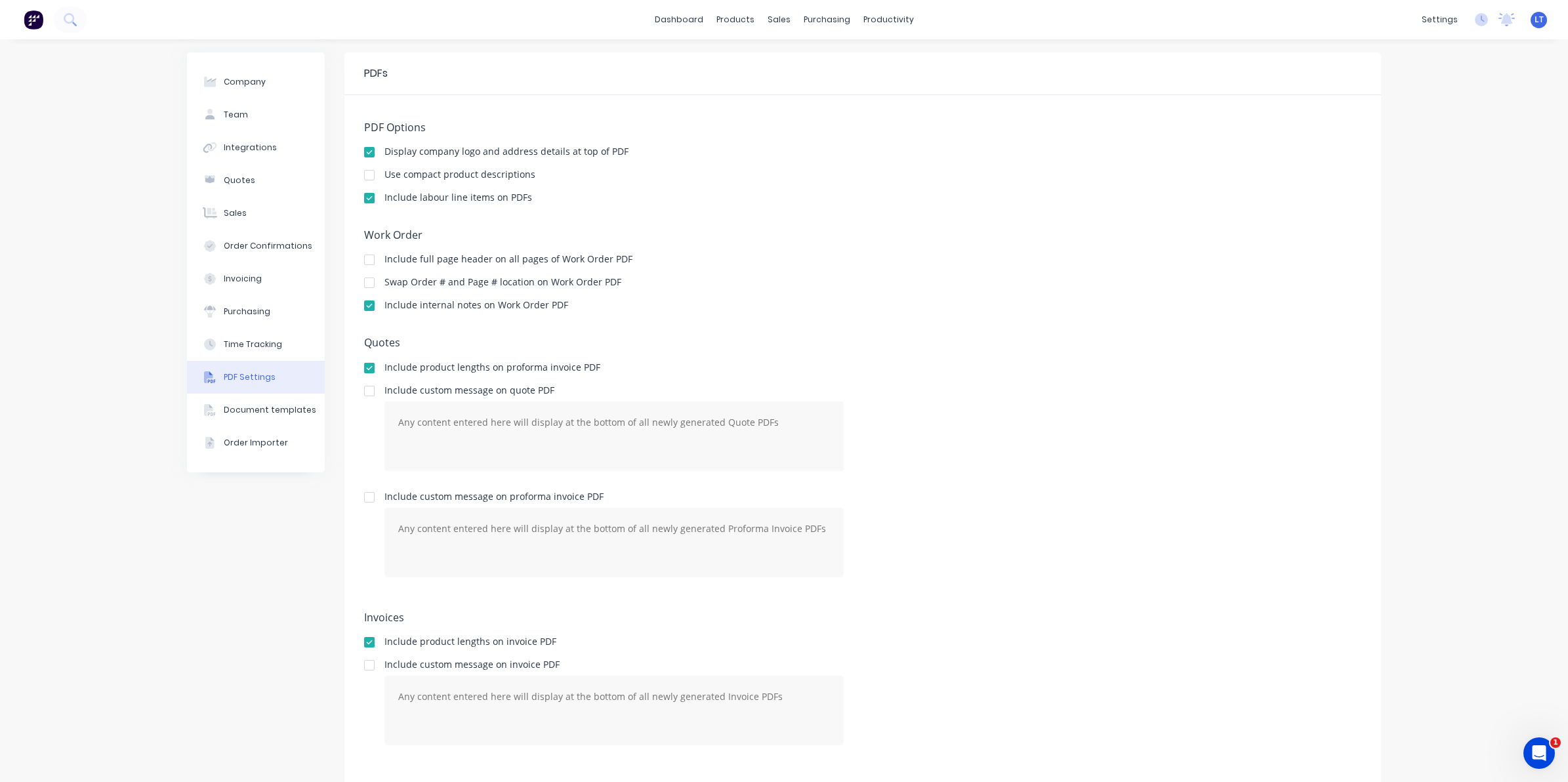
click at [470, 333] on div "PDF Options Display company logo and address details at top of PDF Use compact …" at bounding box center [862, 440] width 1037 height 691
click at [447, 333] on div "PDF Options Display company logo and address details at top of PDF Use compact …" at bounding box center [862, 440] width 1037 height 691
drag, startPoint x: 447, startPoint y: 333, endPoint x: 706, endPoint y: 273, distance: 265.9
drag, startPoint x: 706, startPoint y: 273, endPoint x: 699, endPoint y: 253, distance: 21.2
click at [699, 253] on div "Work Order Include full page header on all pages of Work Order PDF Swap Order #…" at bounding box center [862, 276] width 997 height 94
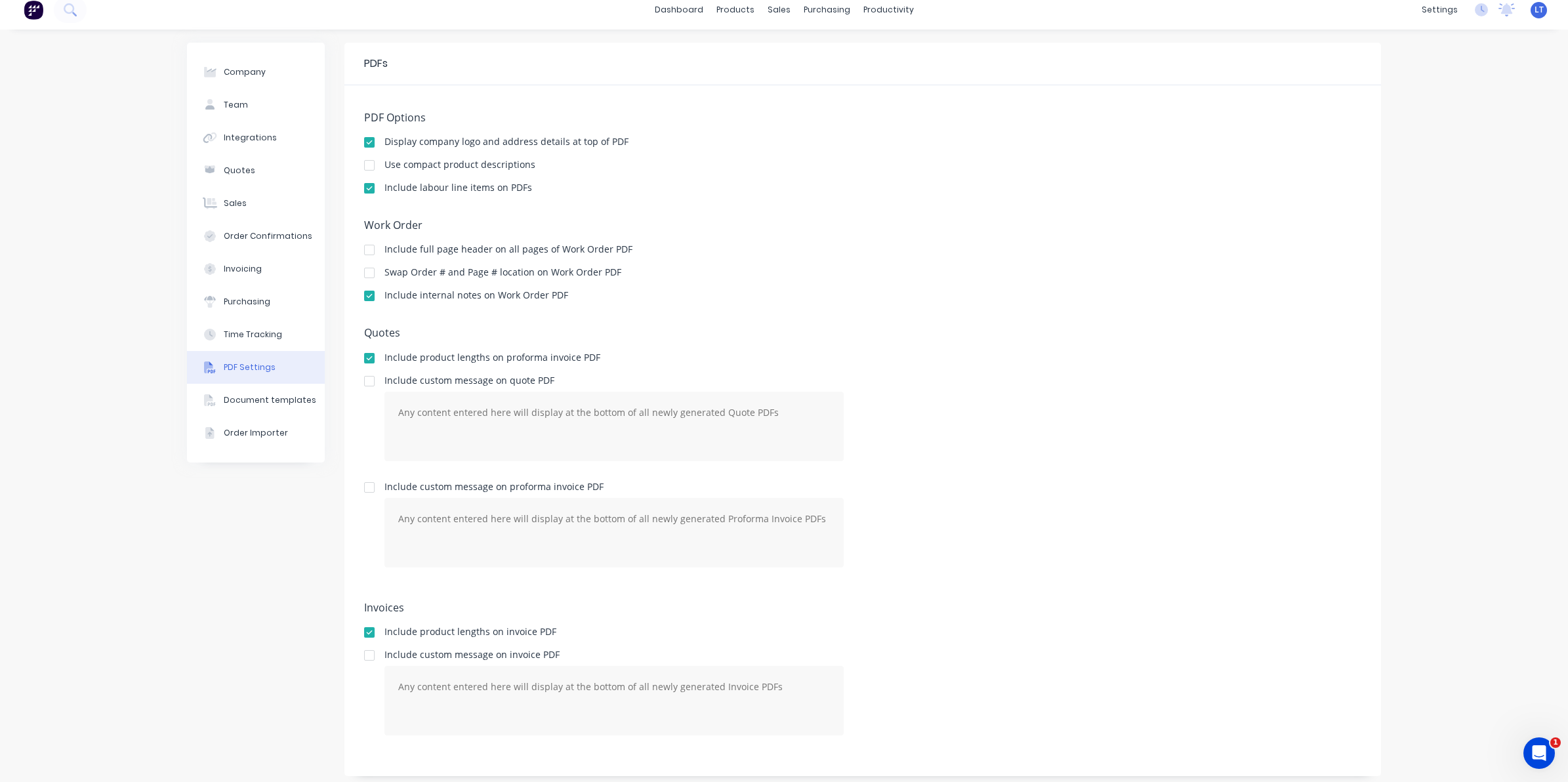
scroll to position [17, 0]
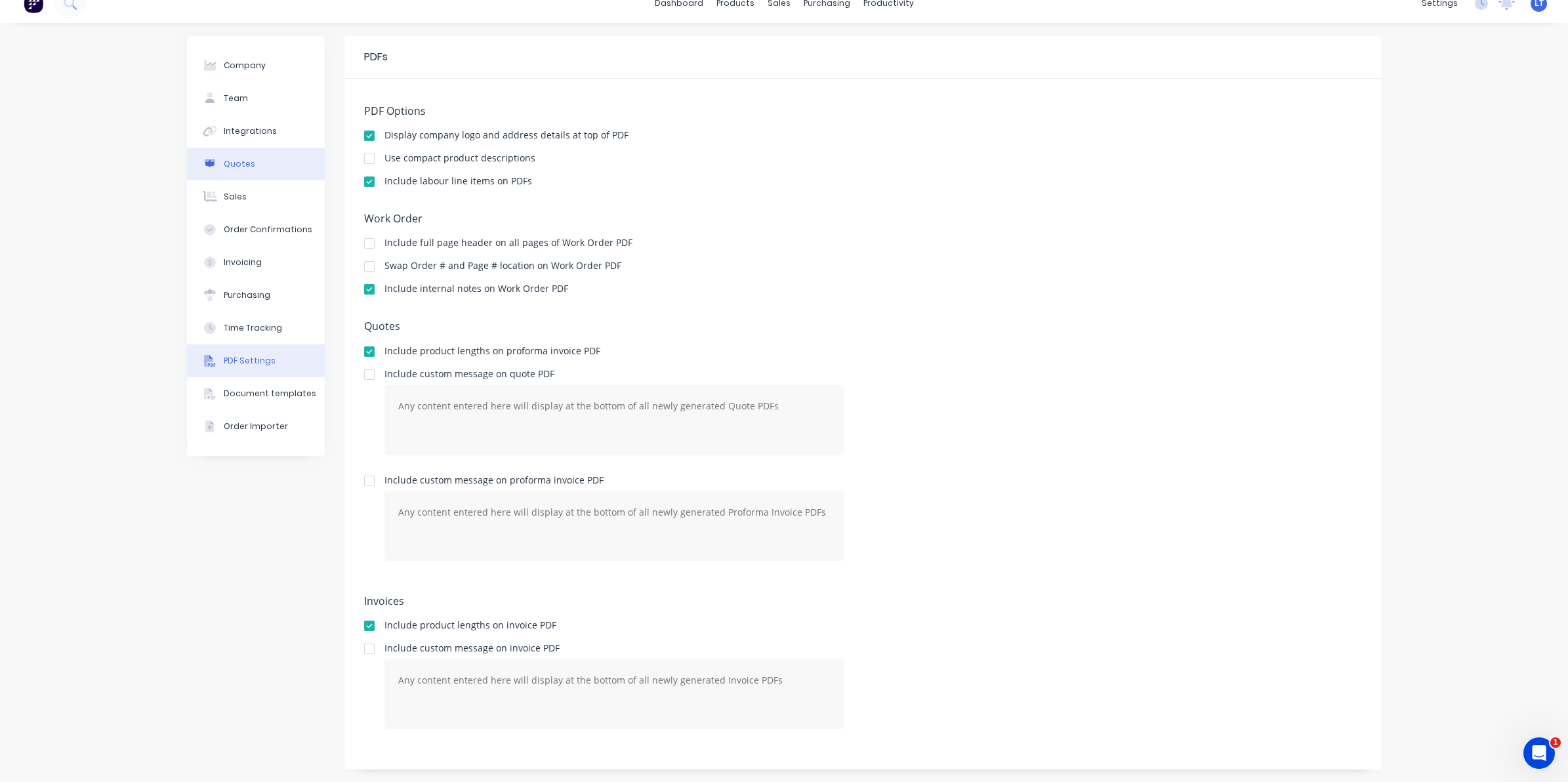
click at [276, 166] on button "Quotes" at bounding box center [256, 164] width 138 height 33
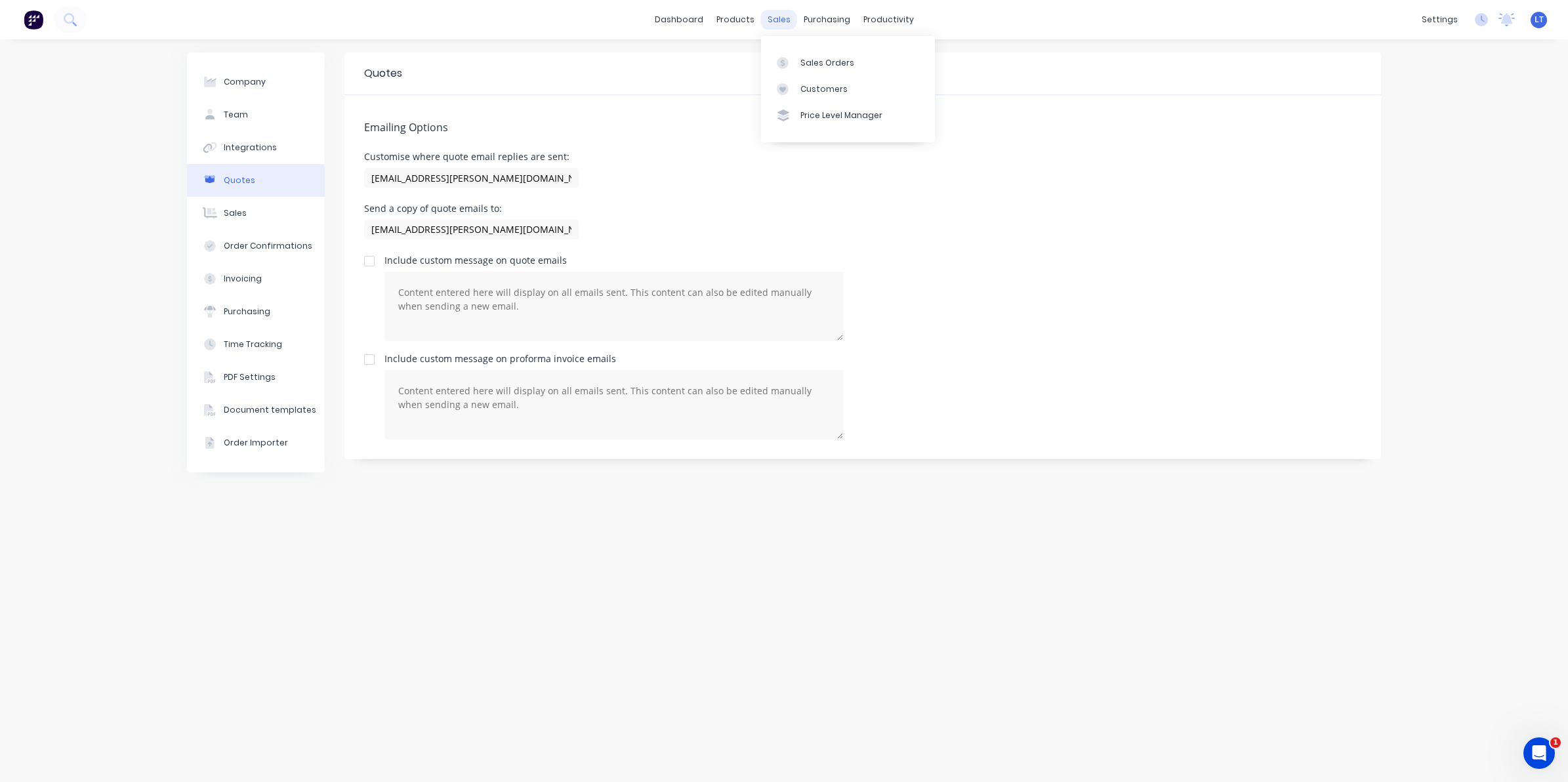
click at [771, 20] on div "sales" at bounding box center [778, 19] width 36 height 19
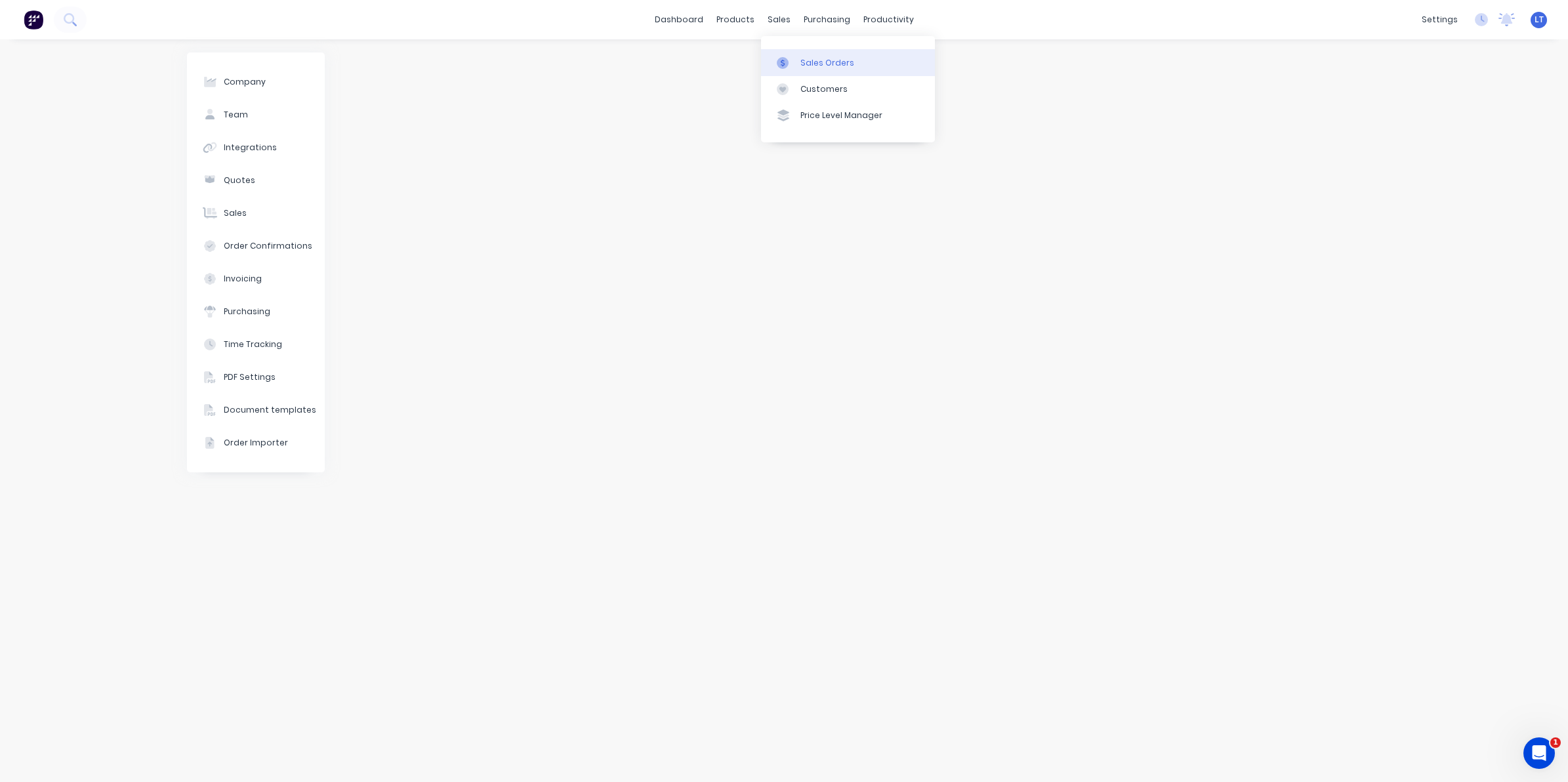
click at [807, 59] on div "Sales Orders" at bounding box center [827, 63] width 54 height 12
